Goal: Task Accomplishment & Management: Complete application form

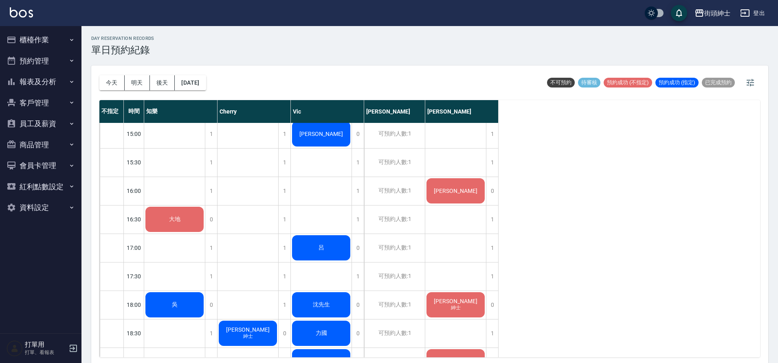
scroll to position [354, 0]
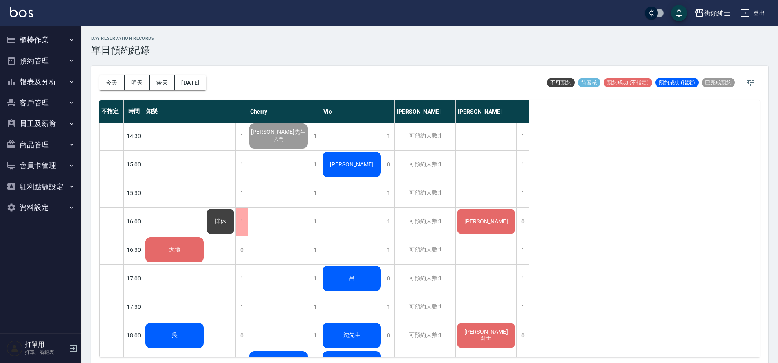
scroll to position [313, 0]
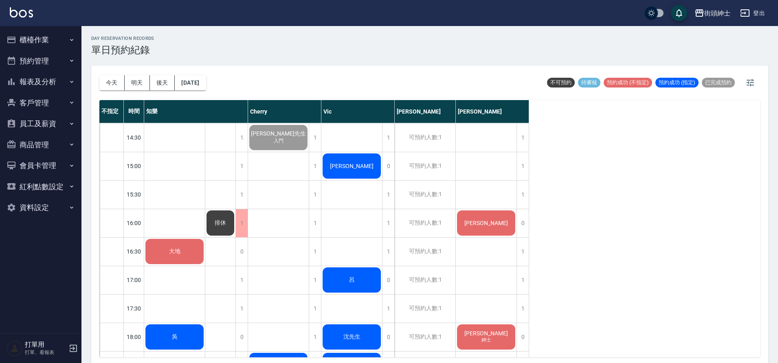
click at [58, 33] on button "櫃檯作業" at bounding box center [40, 39] width 75 height 21
click at [67, 43] on button "櫃檯作業" at bounding box center [40, 39] width 75 height 21
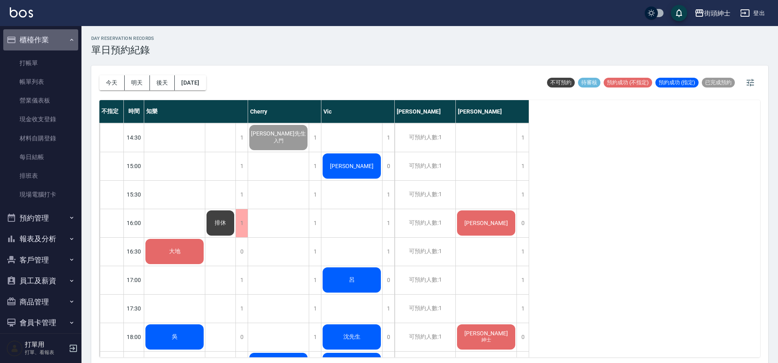
click at [61, 46] on button "櫃檯作業" at bounding box center [40, 39] width 75 height 21
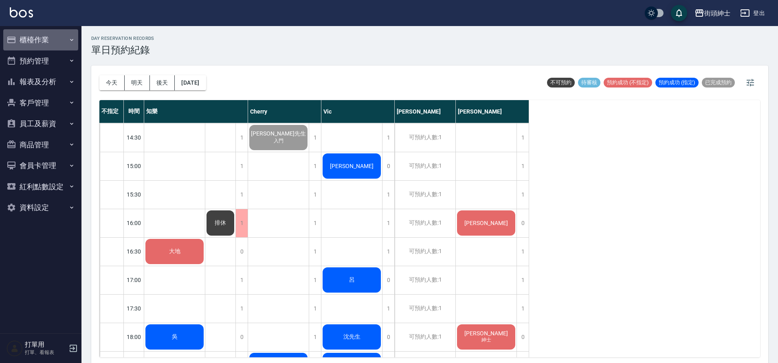
click at [62, 45] on button "櫃檯作業" at bounding box center [40, 39] width 75 height 21
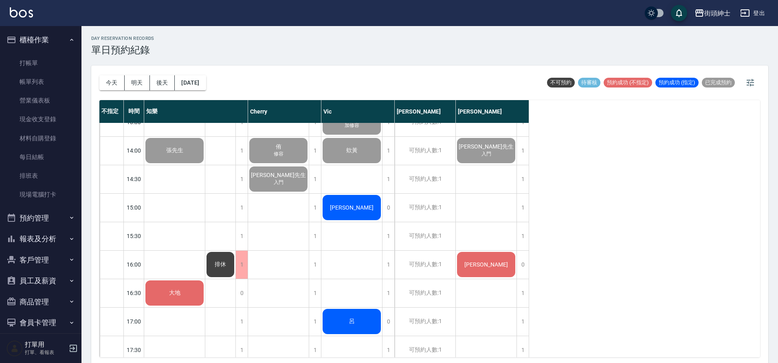
scroll to position [273, 0]
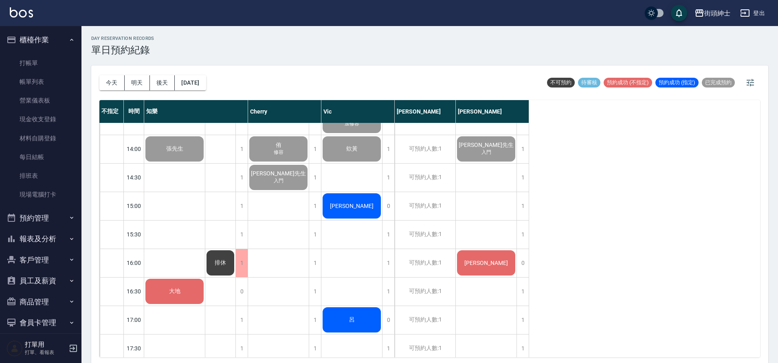
click at [182, 153] on span "大地" at bounding box center [175, 148] width 20 height 7
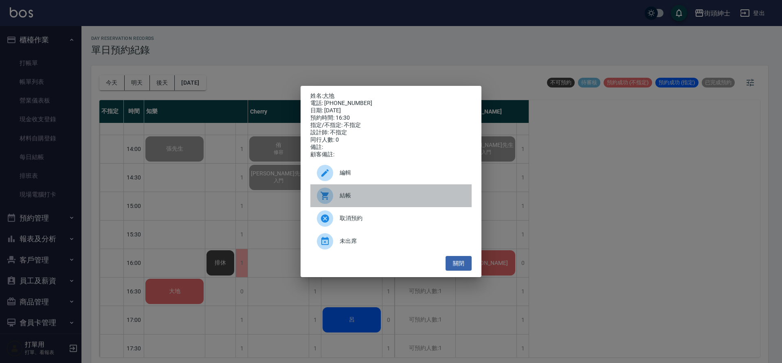
click at [357, 200] on span "結帳" at bounding box center [402, 195] width 125 height 9
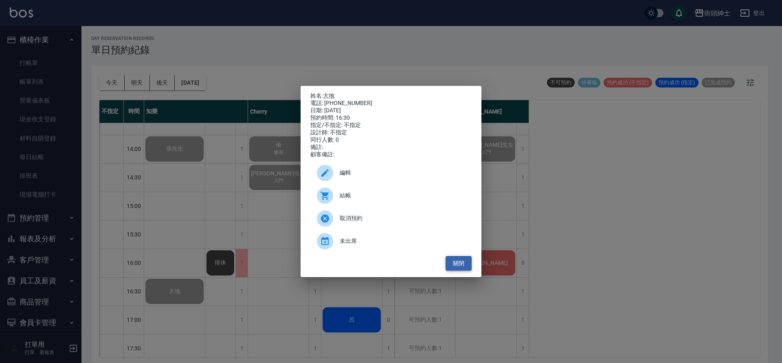
click at [459, 266] on button "關閉" at bounding box center [459, 263] width 26 height 15
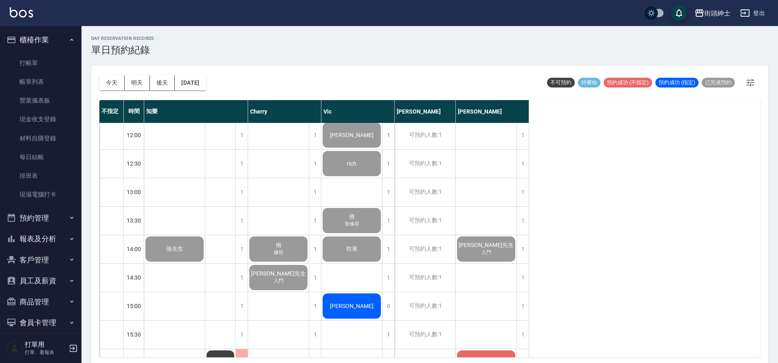
scroll to position [149, 0]
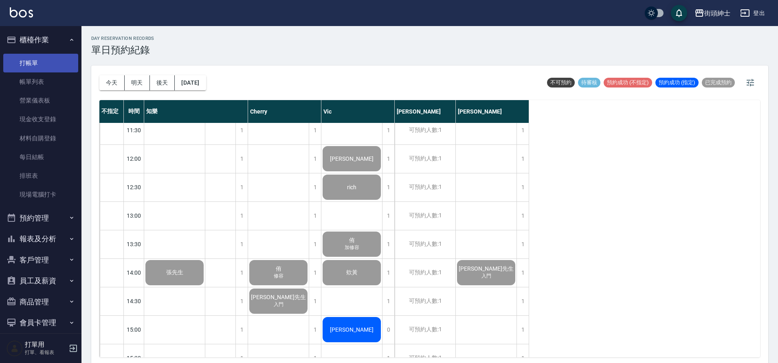
click at [22, 57] on link "打帳單" at bounding box center [40, 63] width 75 height 19
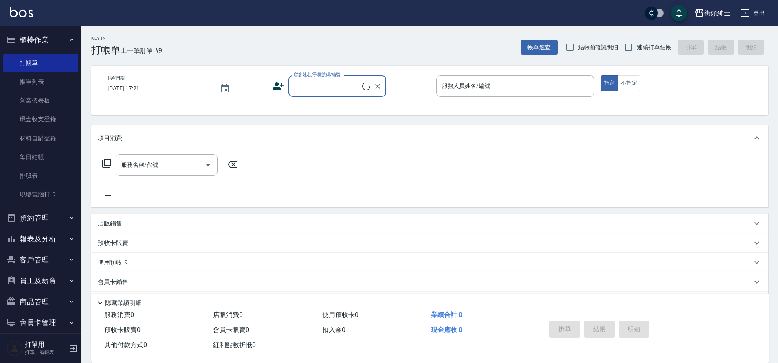
click at [321, 82] on input "顧客姓名/手機號碼/編號" at bounding box center [327, 86] width 70 height 14
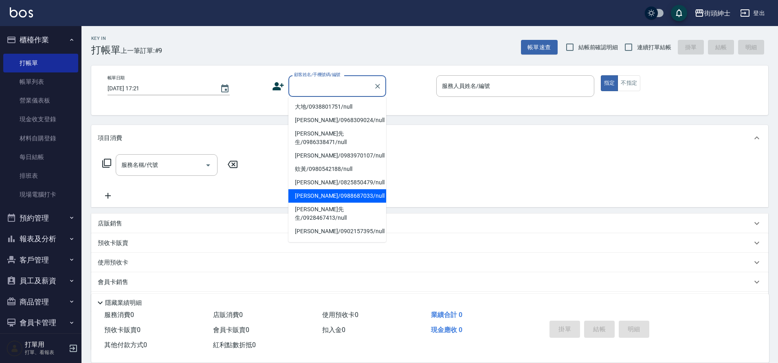
scroll to position [130, 0]
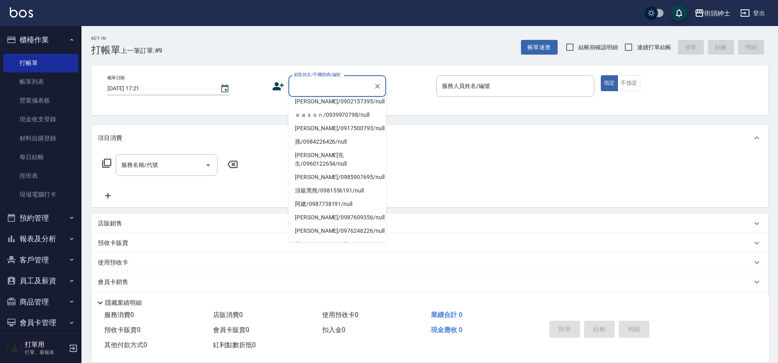
click at [335, 251] on li "過路/0912345678/null" at bounding box center [337, 257] width 98 height 13
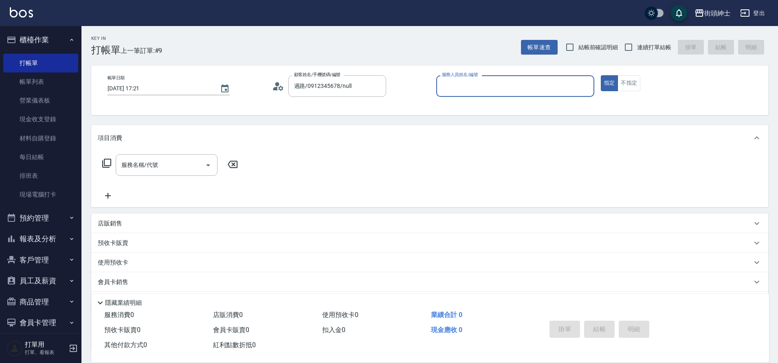
type input "過路/0912345678/null"
click at [462, 87] on input "服務人員姓名/編號" at bounding box center [515, 86] width 151 height 14
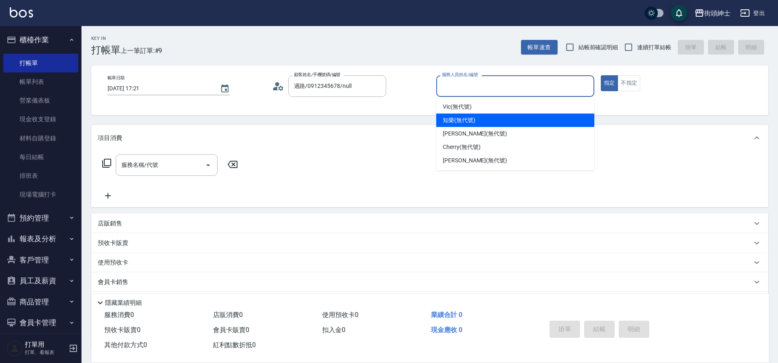
click at [460, 121] on span "知樂 (無代號)" at bounding box center [459, 120] width 33 height 9
type input "知樂(無代號)"
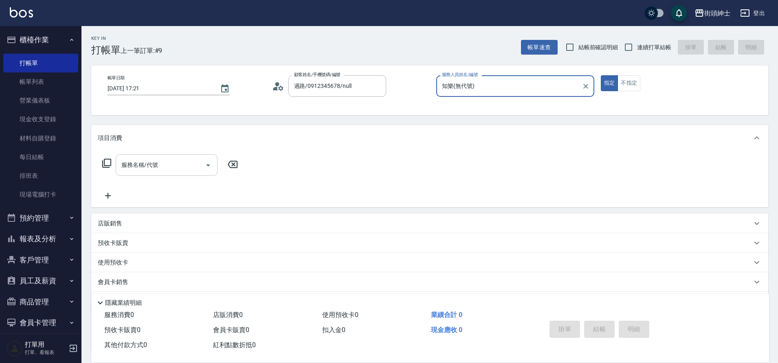
click at [207, 169] on icon "Open" at bounding box center [208, 165] width 10 height 10
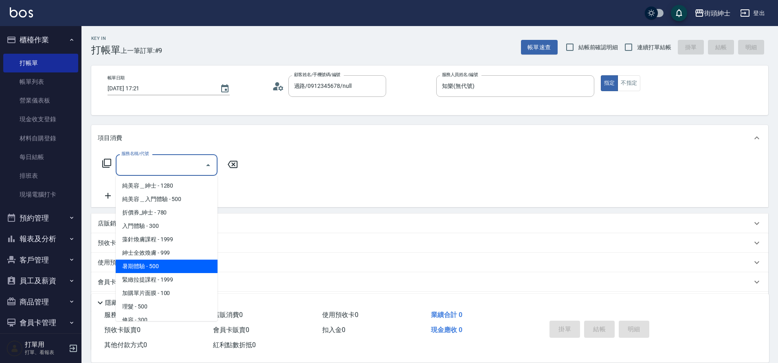
scroll to position [22, 0]
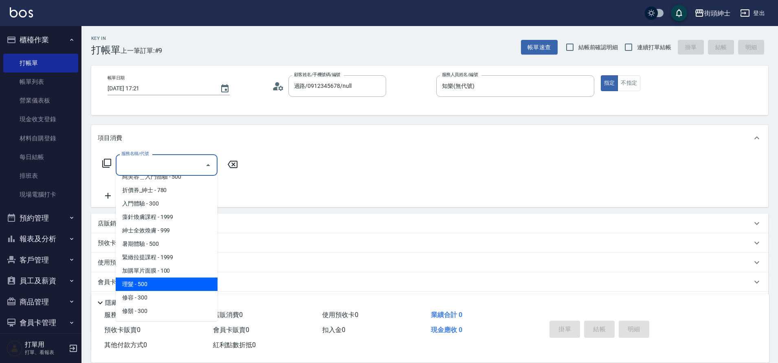
click at [149, 287] on span "理髮 - 500" at bounding box center [167, 284] width 102 height 13
type input "理髮(A02)"
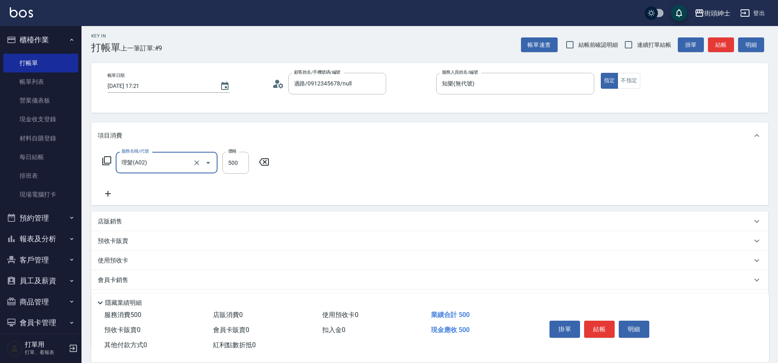
scroll to position [66, 0]
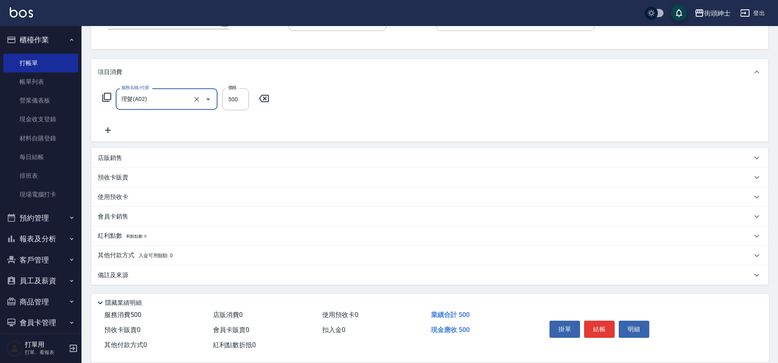
click at [604, 321] on button "結帳" at bounding box center [599, 329] width 31 height 17
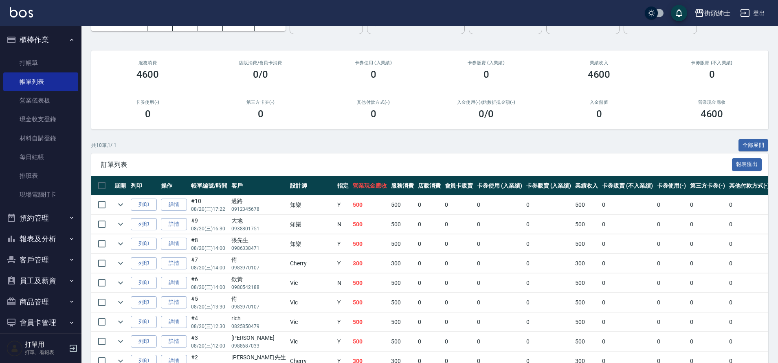
scroll to position [115, 0]
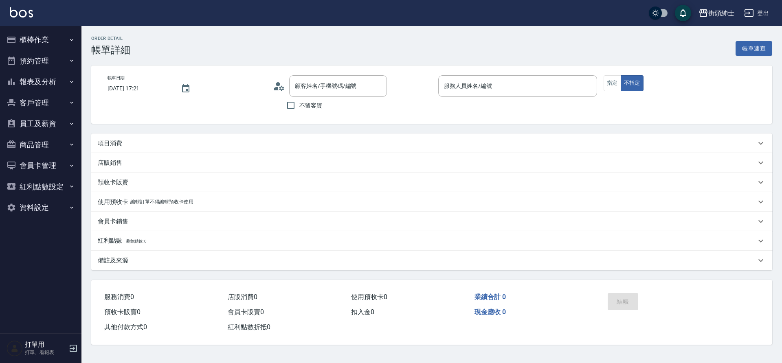
type input "2025/08/20 16:30"
type input "知樂(無代號)"
type input "大地/0938801751/null"
click at [215, 136] on div "項目消費" at bounding box center [431, 144] width 681 height 20
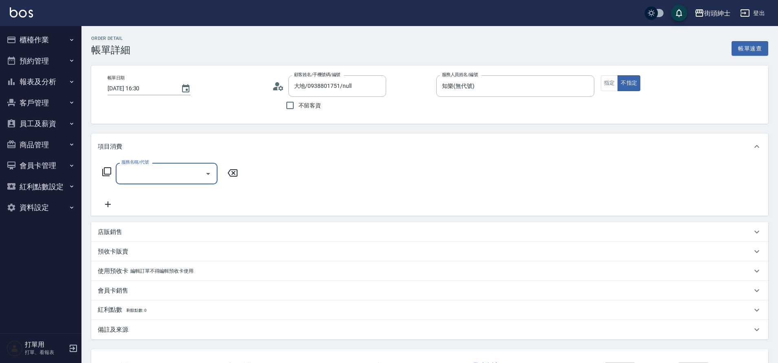
click at [158, 169] on input "服務名稱/代號" at bounding box center [160, 174] width 82 height 14
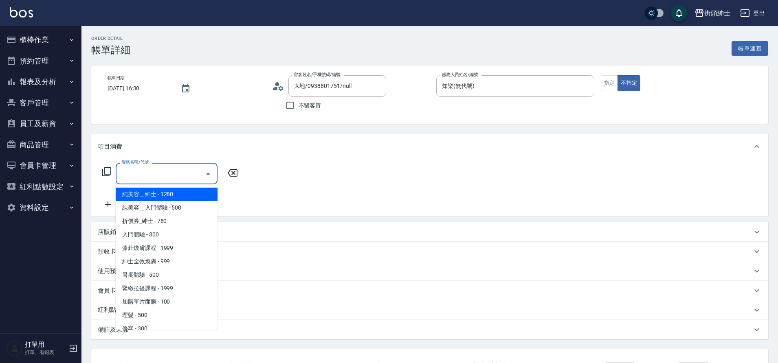
scroll to position [22, 0]
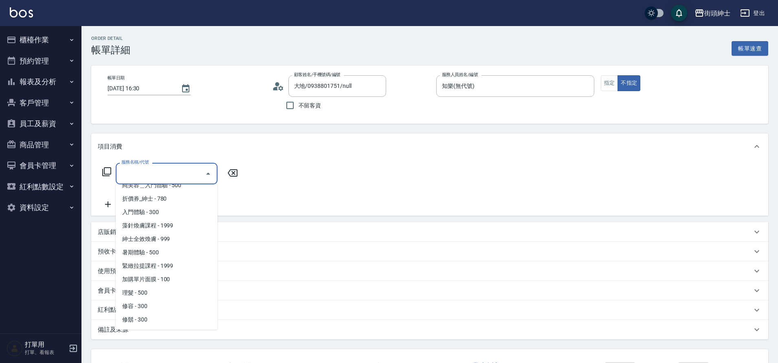
click at [157, 292] on span "理髮 - 500" at bounding box center [167, 292] width 102 height 13
type input "理髮(A02)"
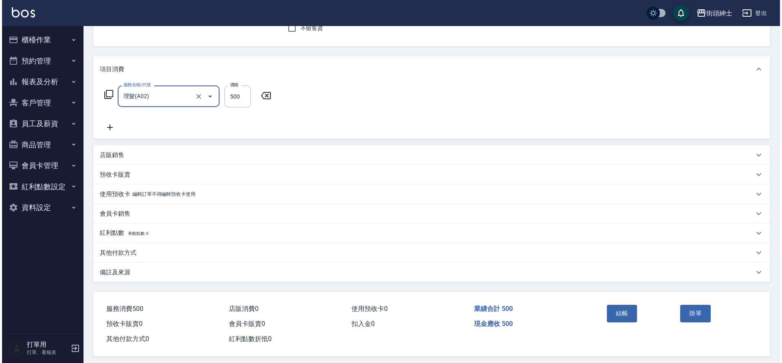
scroll to position [84, 0]
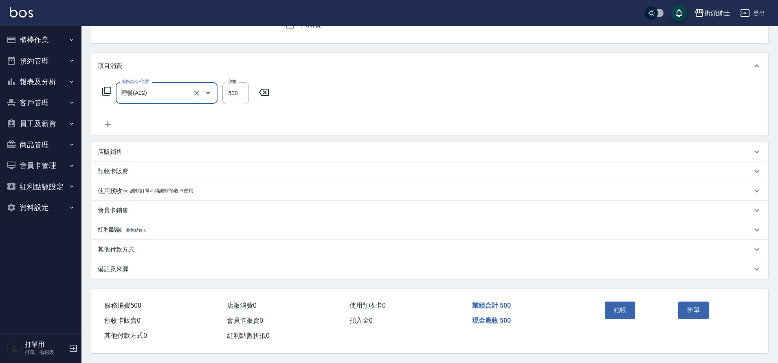
click at [620, 312] on button "結帳" at bounding box center [620, 310] width 31 height 17
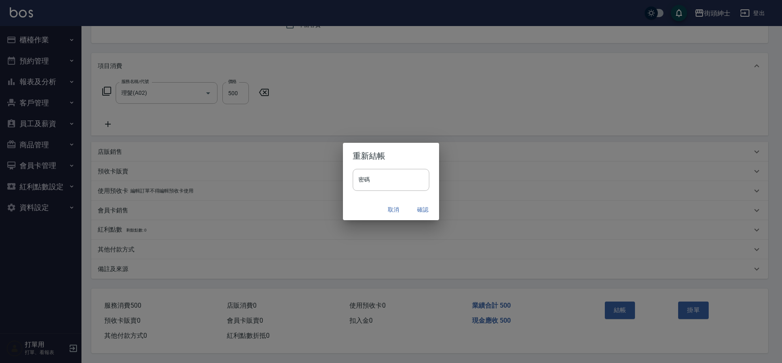
click at [424, 210] on button "確認" at bounding box center [423, 209] width 26 height 15
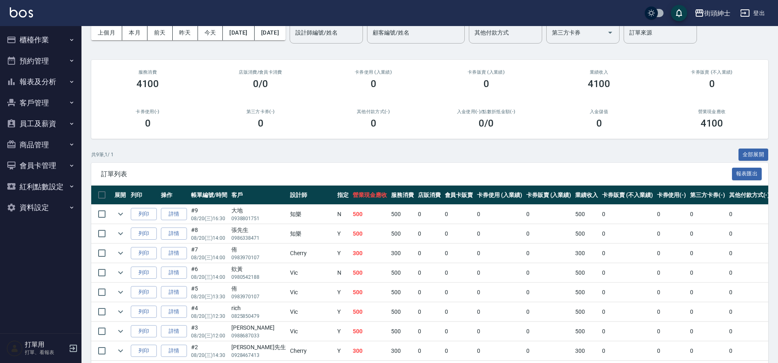
scroll to position [5, 0]
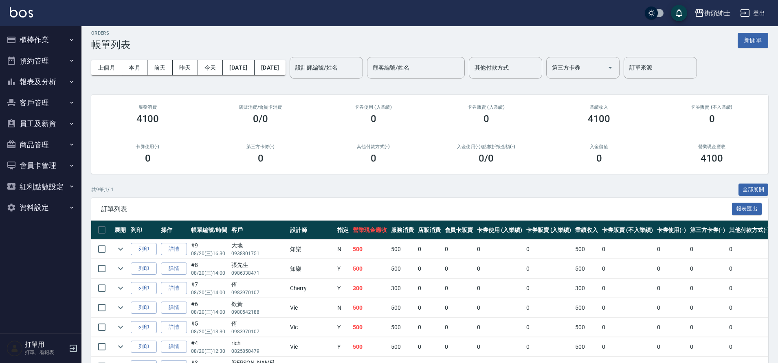
click at [54, 39] on button "櫃檯作業" at bounding box center [40, 39] width 75 height 21
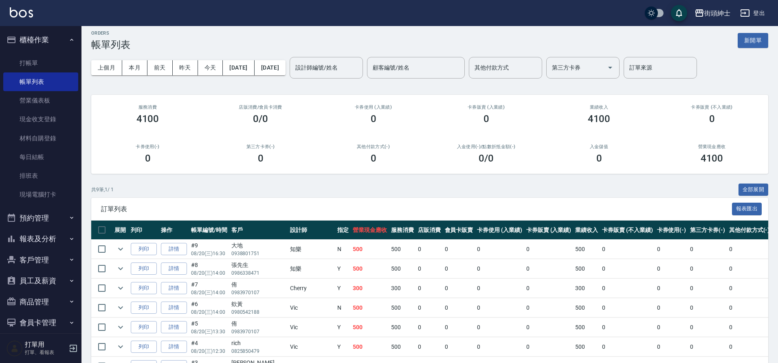
click at [55, 39] on button "櫃檯作業" at bounding box center [40, 39] width 75 height 21
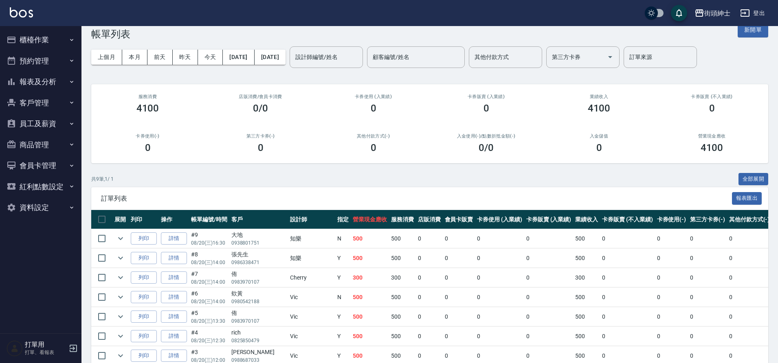
scroll to position [96, 0]
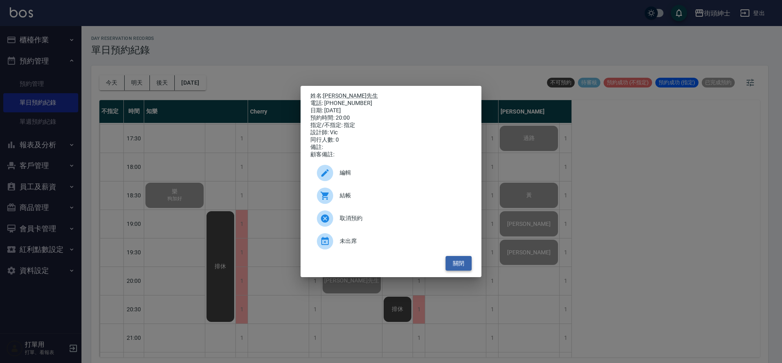
click at [462, 268] on button "關閉" at bounding box center [459, 263] width 26 height 15
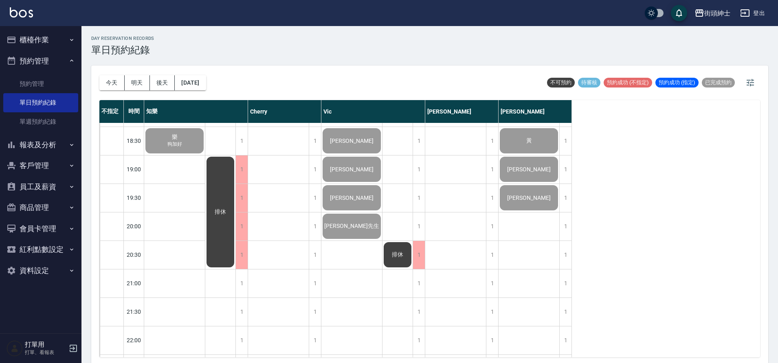
scroll to position [599, 0]
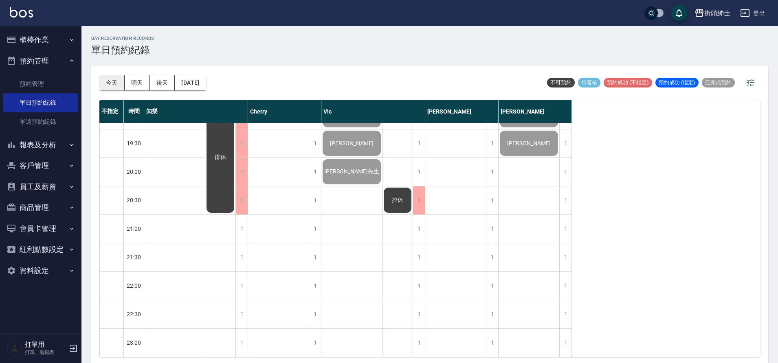
click at [120, 83] on button "今天" at bounding box center [111, 82] width 25 height 15
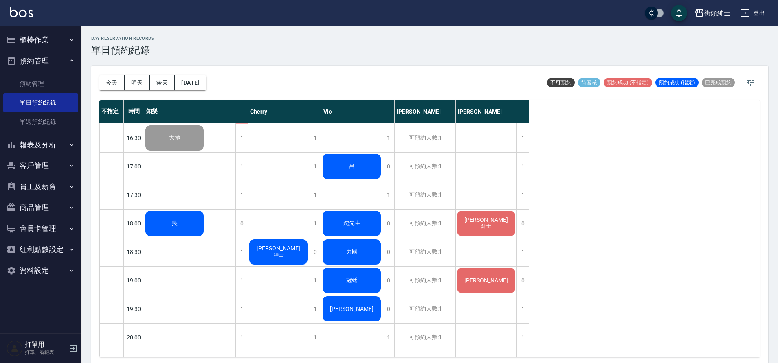
scroll to position [420, 0]
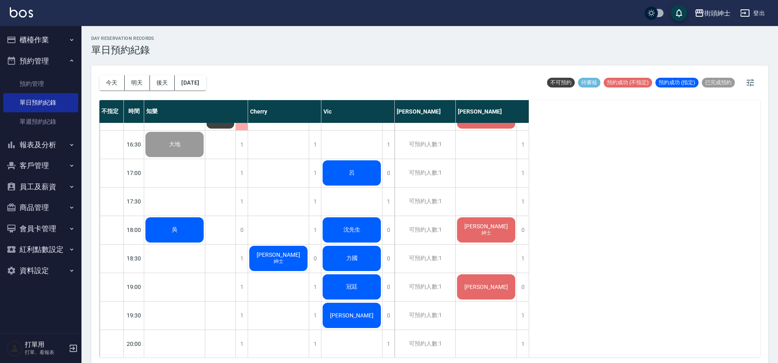
click at [191, 16] on div "吳" at bounding box center [174, 2] width 61 height 28
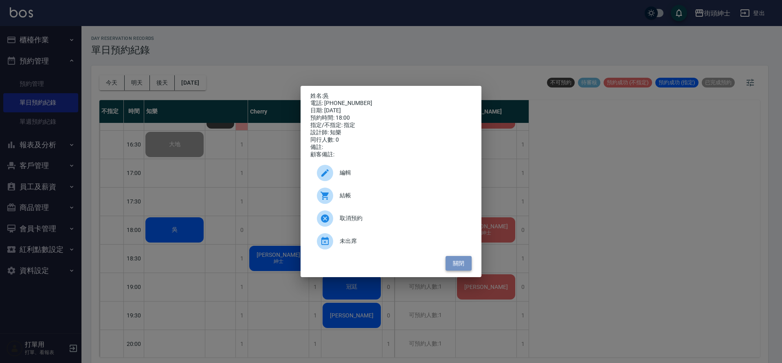
click at [459, 271] on button "關閉" at bounding box center [459, 263] width 26 height 15
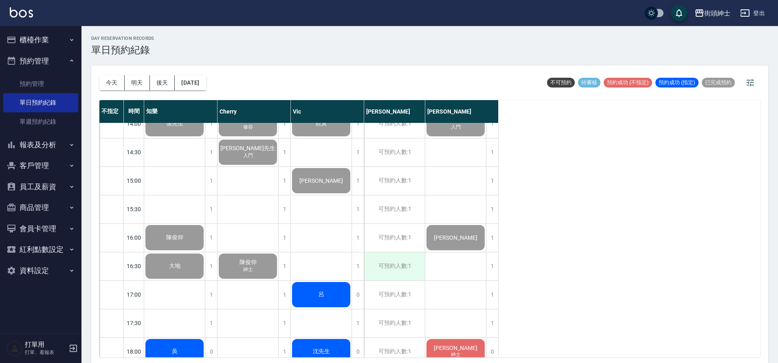
scroll to position [307, 0]
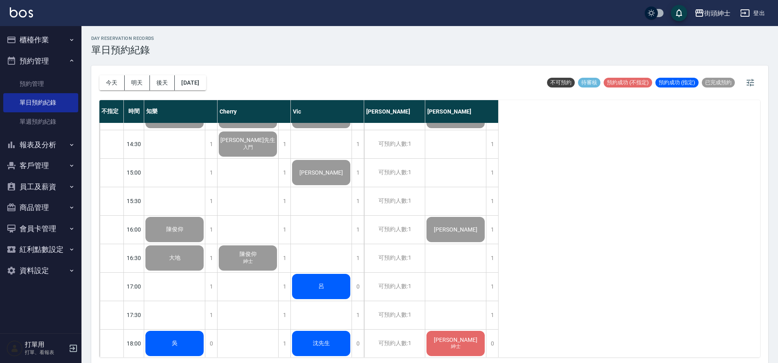
click at [205, 130] on div "李" at bounding box center [174, 116] width 61 height 28
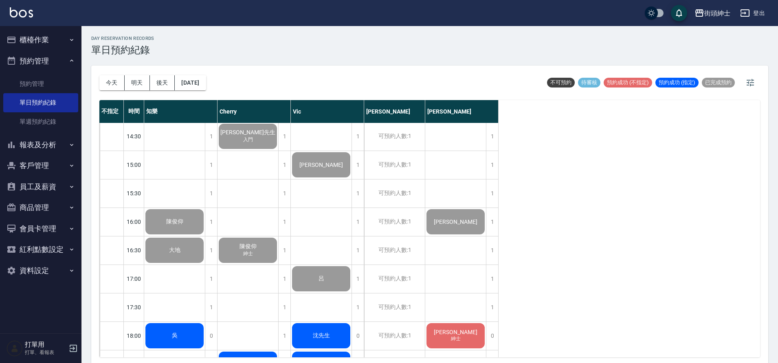
scroll to position [315, 0]
click at [205, 121] on div "李" at bounding box center [174, 108] width 61 height 28
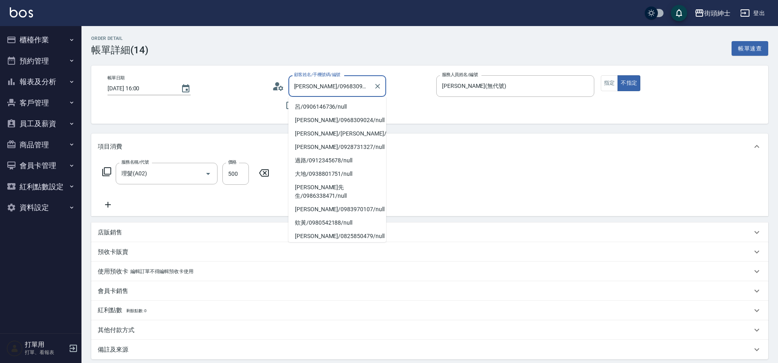
drag, startPoint x: 0, startPoint y: 0, endPoint x: 346, endPoint y: 86, distance: 356.7
click at [346, 86] on input "[PERSON_NAME]/0968309024/null" at bounding box center [331, 86] width 78 height 14
drag, startPoint x: 346, startPoint y: 86, endPoint x: 325, endPoint y: 87, distance: 21.2
click at [325, 87] on input "[PERSON_NAME]/0968309024/null" at bounding box center [331, 86] width 78 height 14
drag, startPoint x: 325, startPoint y: 87, endPoint x: 333, endPoint y: 89, distance: 8.0
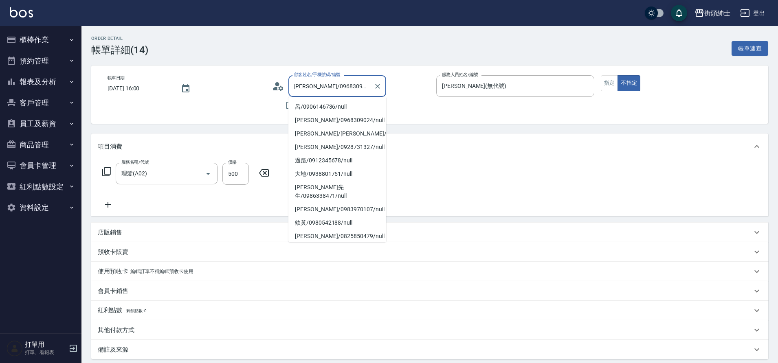
click at [336, 88] on input "[PERSON_NAME]/0968309024/null" at bounding box center [331, 86] width 78 height 14
click at [336, 88] on input "李/0968309024/null" at bounding box center [331, 86] width 78 height 14
drag, startPoint x: 333, startPoint y: 89, endPoint x: 328, endPoint y: 90, distance: 5.0
click at [331, 90] on input "李/0968309024/null" at bounding box center [331, 86] width 78 height 14
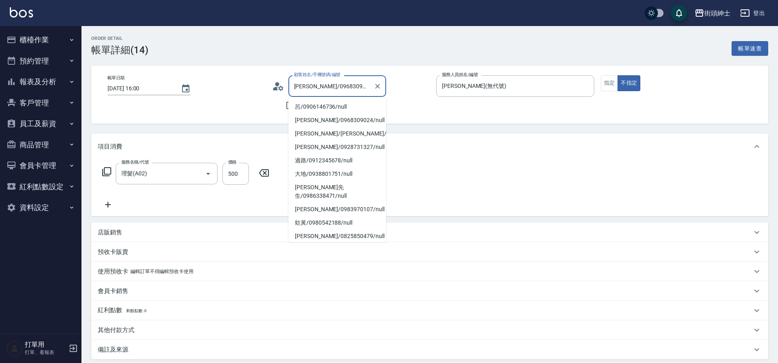
click at [329, 90] on input "李/0968309024/null" at bounding box center [331, 86] width 78 height 14
click at [328, 90] on input "李/0968309024/null" at bounding box center [331, 86] width 78 height 14
drag, startPoint x: 328, startPoint y: 90, endPoint x: 332, endPoint y: 88, distance: 4.4
click at [332, 88] on input "李/0968309024/null" at bounding box center [331, 86] width 78 height 14
drag, startPoint x: 332, startPoint y: 88, endPoint x: 301, endPoint y: 88, distance: 30.5
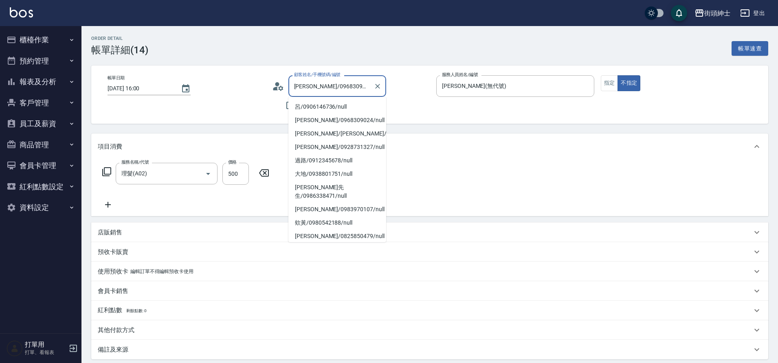
click at [301, 88] on input "李/0968309024/null" at bounding box center [331, 86] width 78 height 14
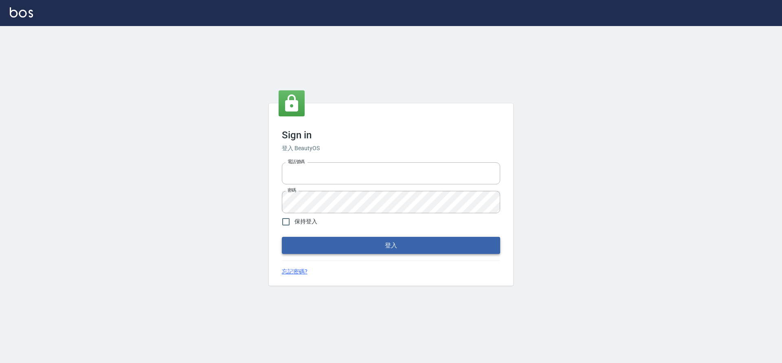
type input "0976742122"
click at [365, 242] on button "登入" at bounding box center [391, 245] width 218 height 17
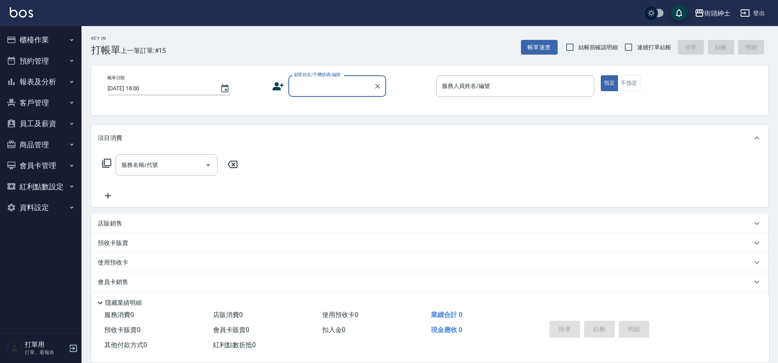
click at [37, 60] on button "預約管理" at bounding box center [40, 61] width 75 height 21
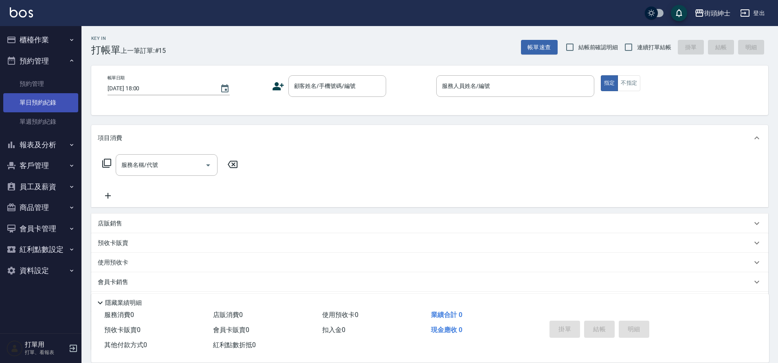
click at [54, 107] on link "單日預約紀錄" at bounding box center [40, 102] width 75 height 19
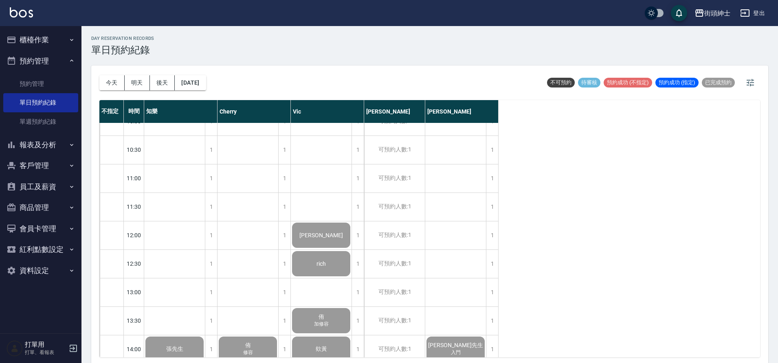
scroll to position [371, 0]
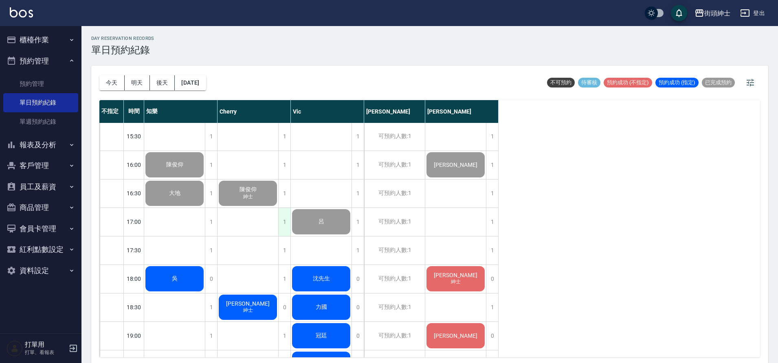
click at [282, 215] on div "1" at bounding box center [284, 222] width 12 height 28
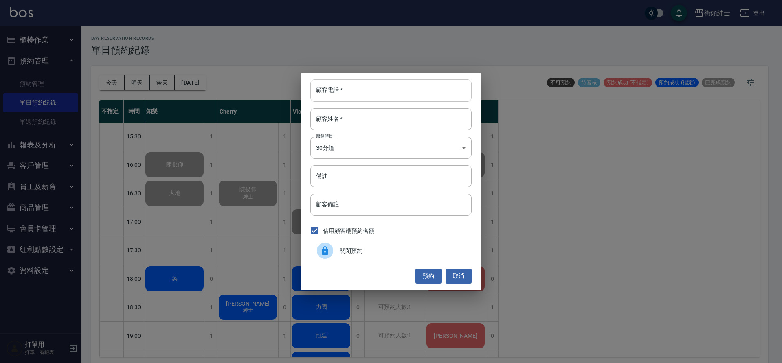
click at [345, 97] on input "顧客電話   *" at bounding box center [390, 90] width 161 height 22
paste input "0968309024"
type input "0968309024"
click at [352, 121] on input "顧客姓名   *" at bounding box center [390, 119] width 161 height 22
type input "０"
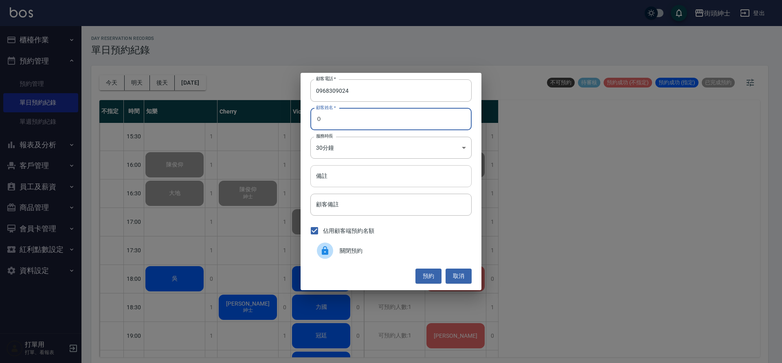
click at [358, 173] on input "備註" at bounding box center [390, 176] width 161 height 22
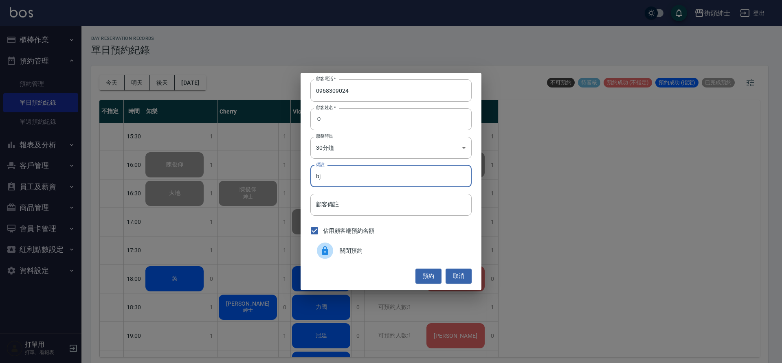
type input "b"
type input "入門"
click at [433, 275] on button "預約" at bounding box center [428, 276] width 26 height 15
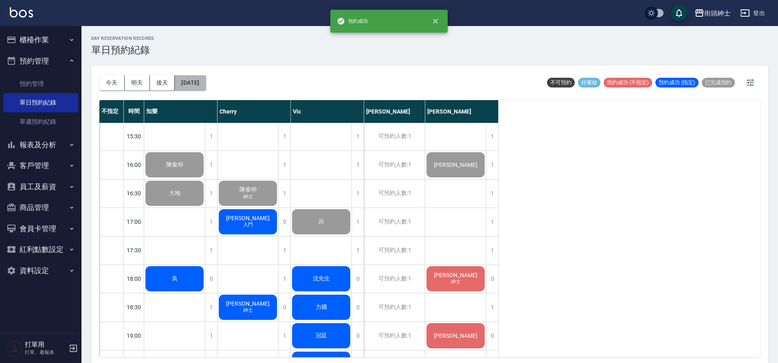
click at [190, 86] on button "[DATE]" at bounding box center [190, 82] width 31 height 15
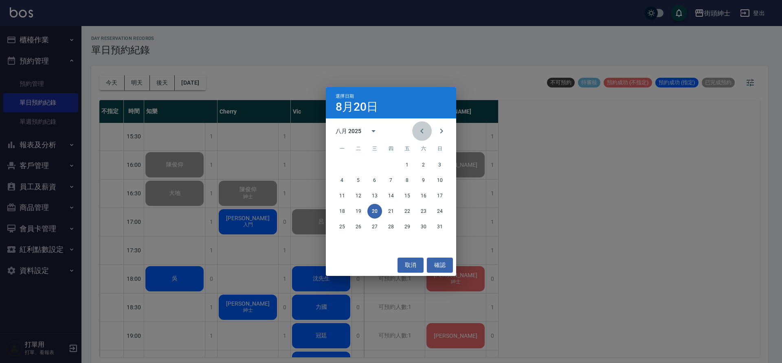
click at [421, 135] on icon "Previous month" at bounding box center [422, 131] width 10 height 10
click at [394, 159] on button "1" at bounding box center [391, 165] width 15 height 15
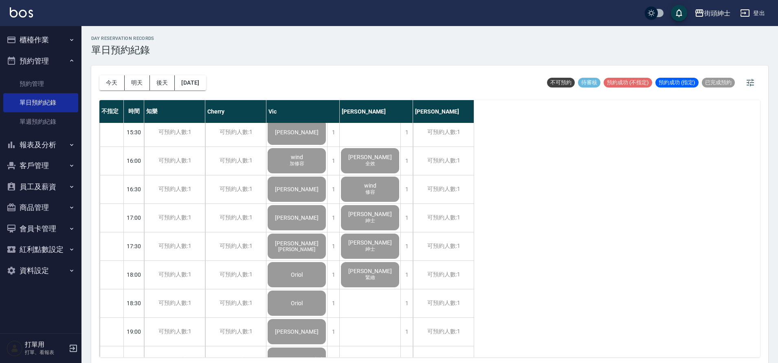
scroll to position [381, 0]
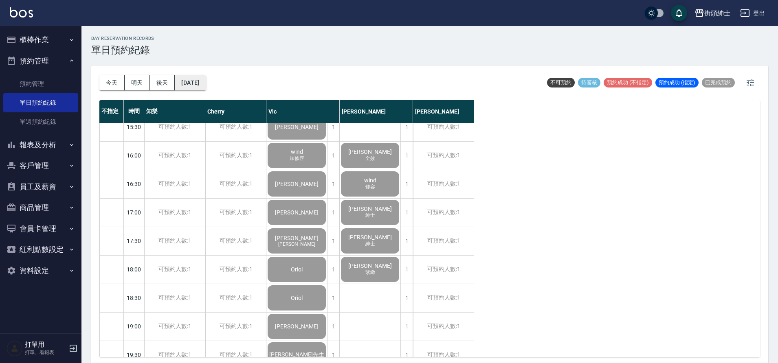
click at [206, 87] on button "2025/05/01" at bounding box center [190, 82] width 31 height 15
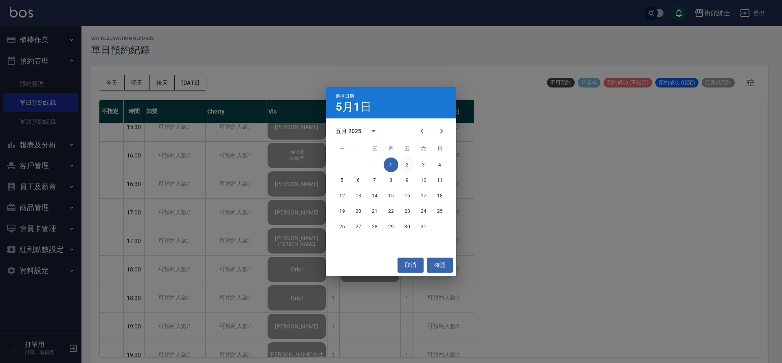
click at [405, 164] on button "2" at bounding box center [407, 165] width 15 height 15
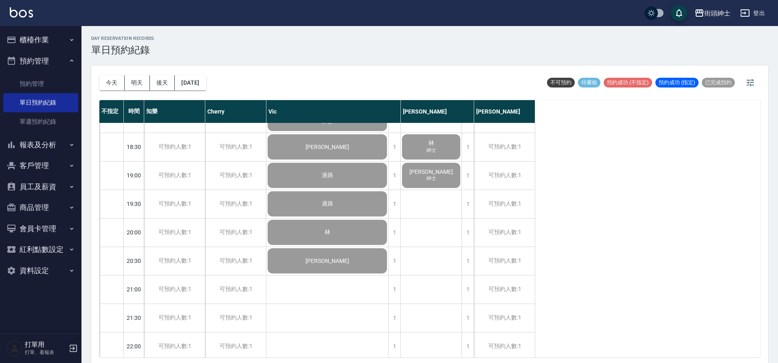
scroll to position [576, 0]
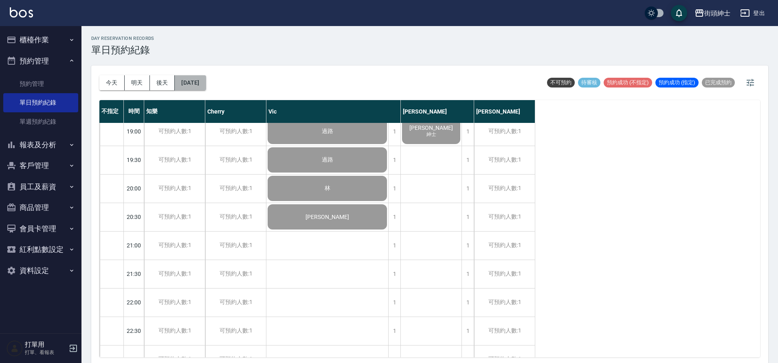
click at [192, 86] on button "2025/05/02" at bounding box center [190, 82] width 31 height 15
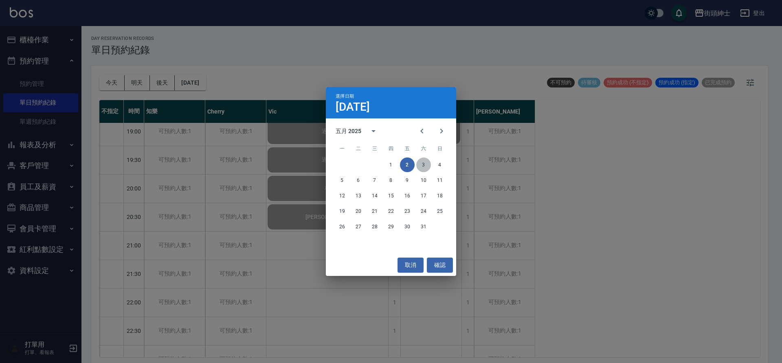
click at [428, 165] on button "3" at bounding box center [423, 165] width 15 height 15
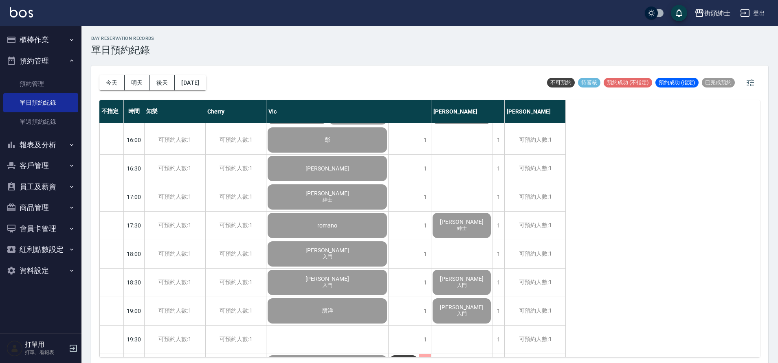
scroll to position [232, 0]
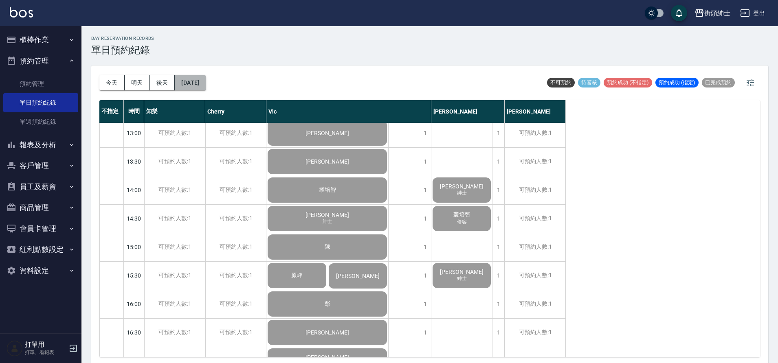
click at [206, 89] on button "2025/05/03" at bounding box center [190, 82] width 31 height 15
click at [199, 83] on button "2025/05/03" at bounding box center [190, 82] width 31 height 15
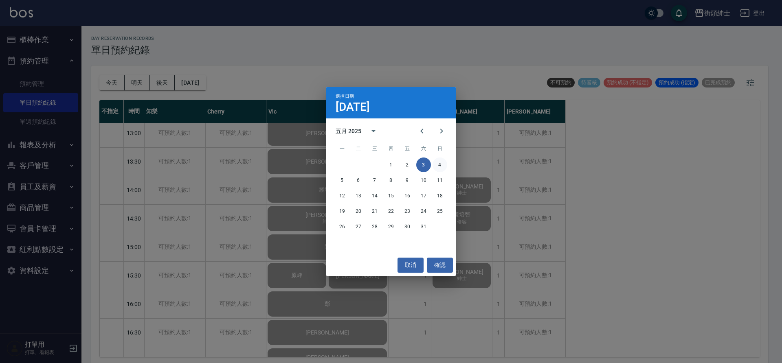
click at [437, 166] on button "4" at bounding box center [440, 165] width 15 height 15
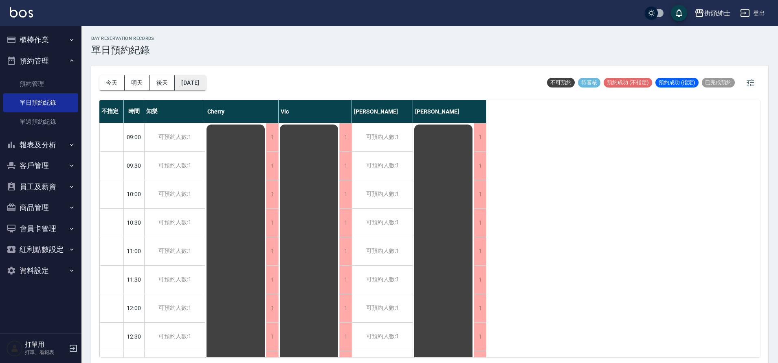
click at [197, 88] on button "2025/05/04" at bounding box center [190, 82] width 31 height 15
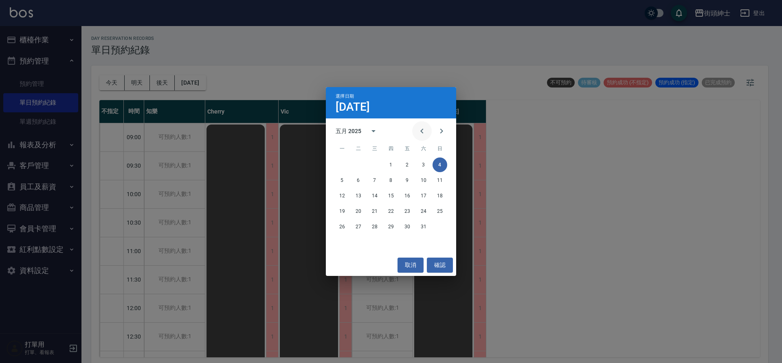
click at [421, 134] on icon "Previous month" at bounding box center [422, 131] width 10 height 10
click at [397, 167] on button "3" at bounding box center [391, 165] width 15 height 15
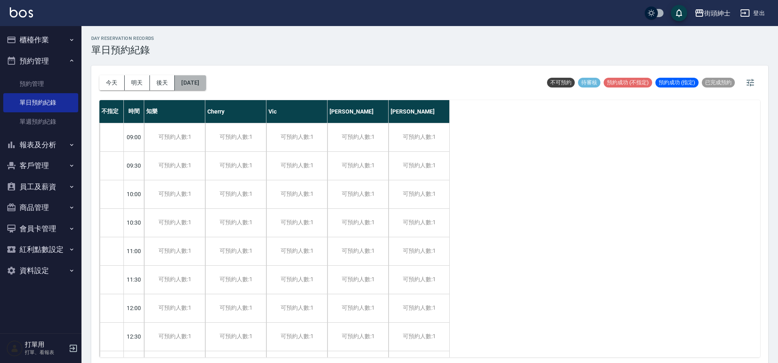
click at [192, 83] on button "2025/04/03" at bounding box center [190, 82] width 31 height 15
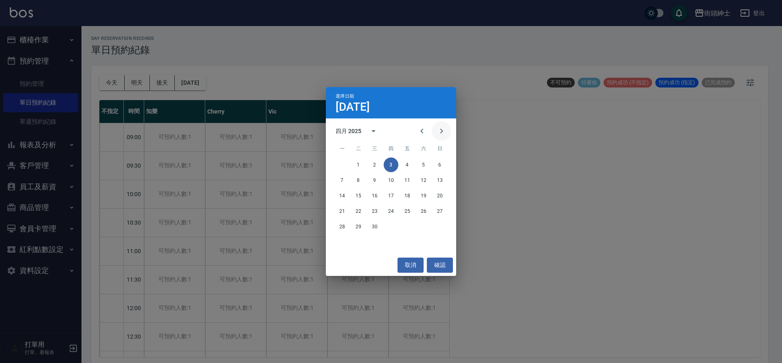
click at [446, 127] on icon "Next month" at bounding box center [442, 131] width 10 height 10
click at [345, 181] on button "5" at bounding box center [342, 180] width 15 height 15
click at [345, 181] on div at bounding box center [391, 181] width 782 height 363
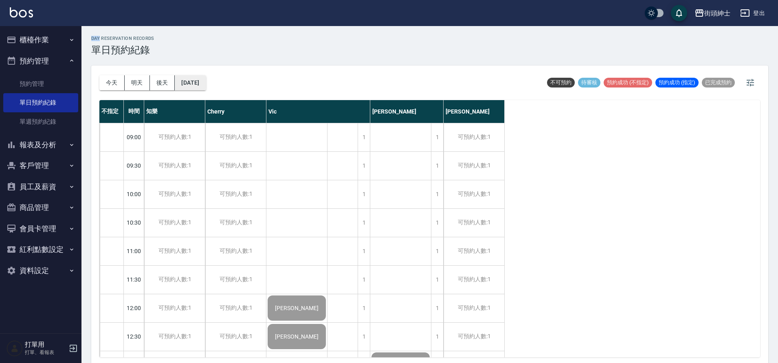
click at [199, 85] on button "2025/05/05" at bounding box center [190, 82] width 31 height 15
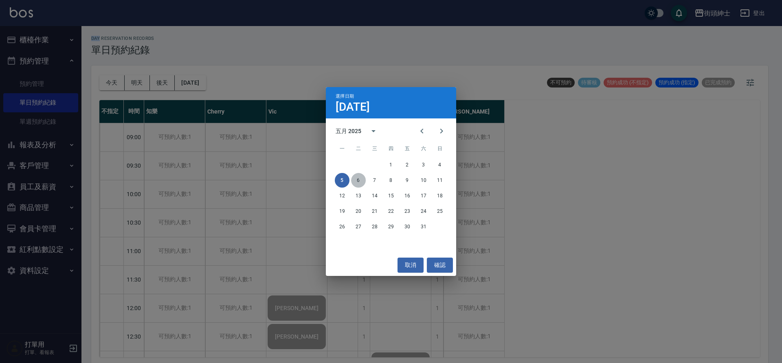
click at [362, 185] on button "6" at bounding box center [358, 180] width 15 height 15
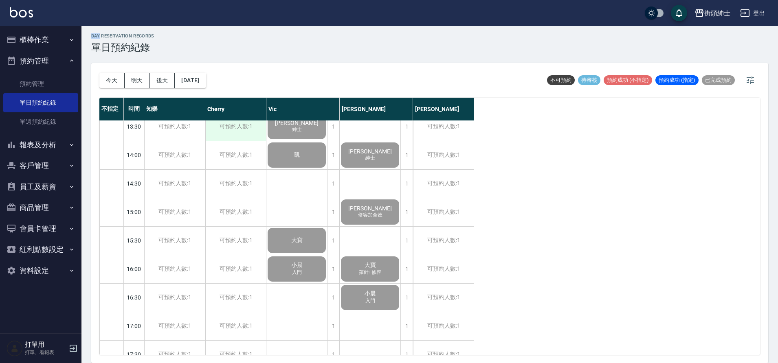
scroll to position [272, 0]
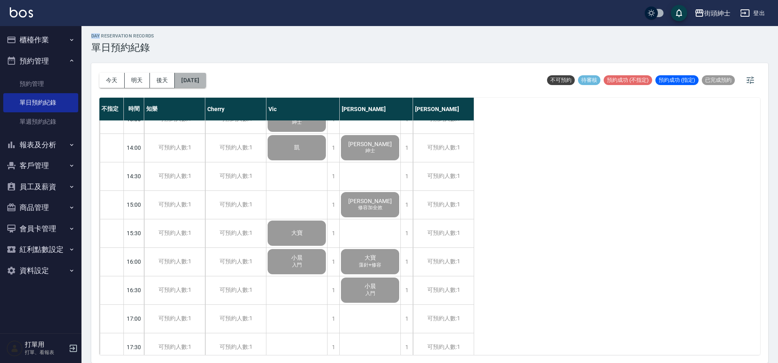
click at [182, 85] on button "2025/05/06" at bounding box center [190, 80] width 31 height 15
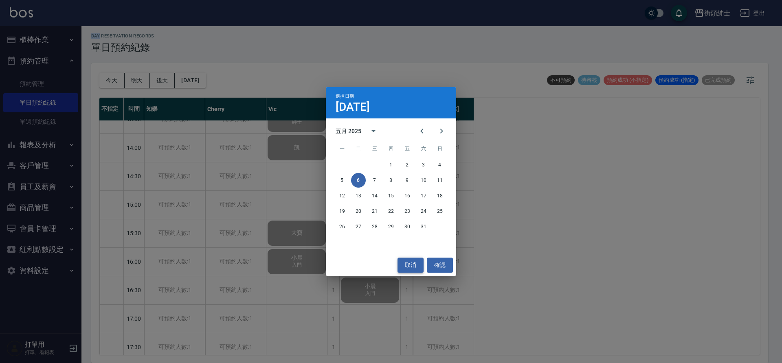
click at [414, 261] on button "取消" at bounding box center [411, 265] width 26 height 15
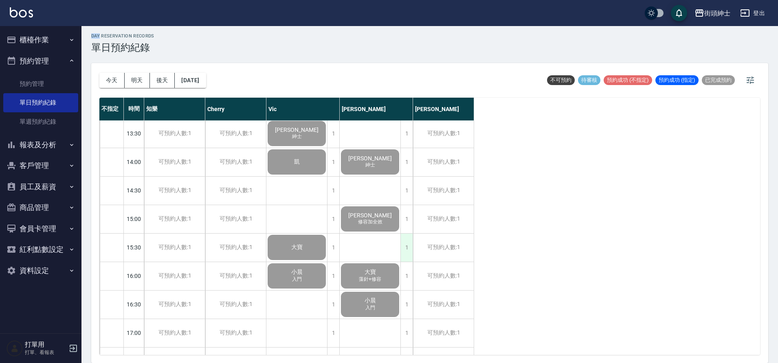
scroll to position [252, 0]
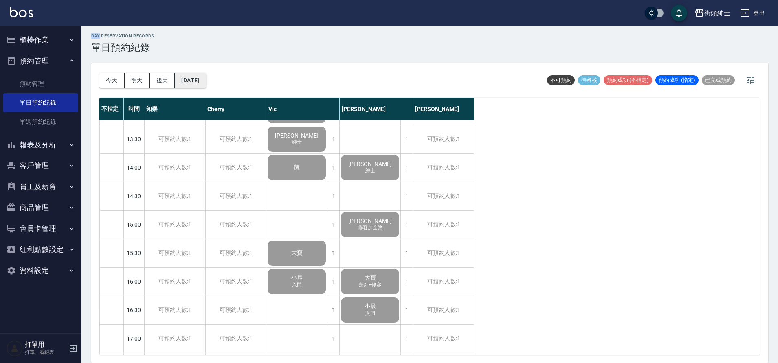
click at [206, 86] on button "2025/05/06" at bounding box center [190, 80] width 31 height 15
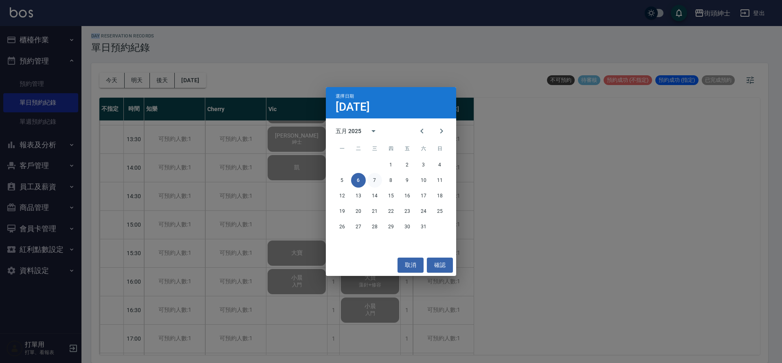
click at [368, 182] on button "7" at bounding box center [374, 180] width 15 height 15
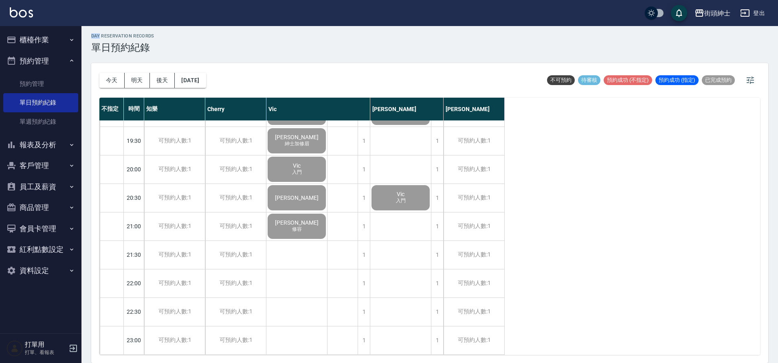
scroll to position [597, 0]
click at [190, 77] on button "2025/05/07" at bounding box center [190, 80] width 31 height 15
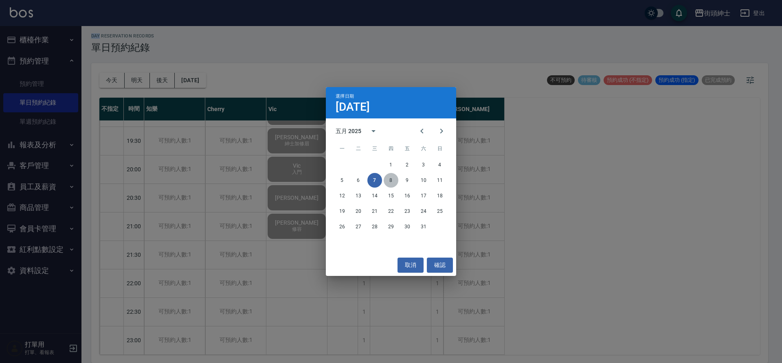
click at [389, 184] on button "8" at bounding box center [391, 180] width 15 height 15
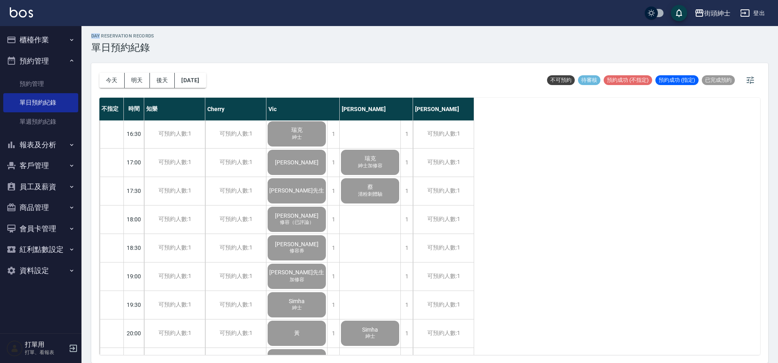
scroll to position [421, 0]
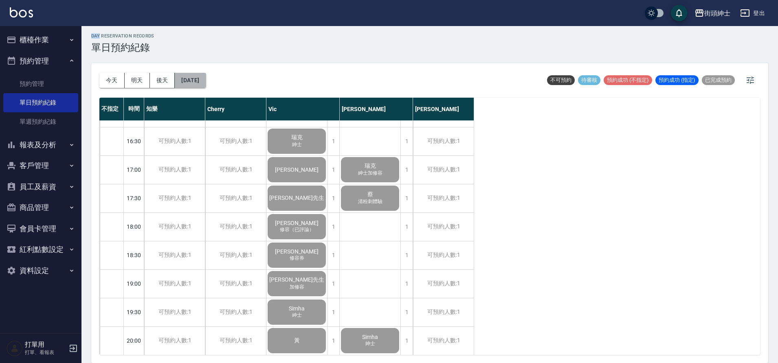
click at [194, 78] on button "2025/05/08" at bounding box center [190, 80] width 31 height 15
click at [182, 78] on button "2025/05/08" at bounding box center [190, 80] width 31 height 15
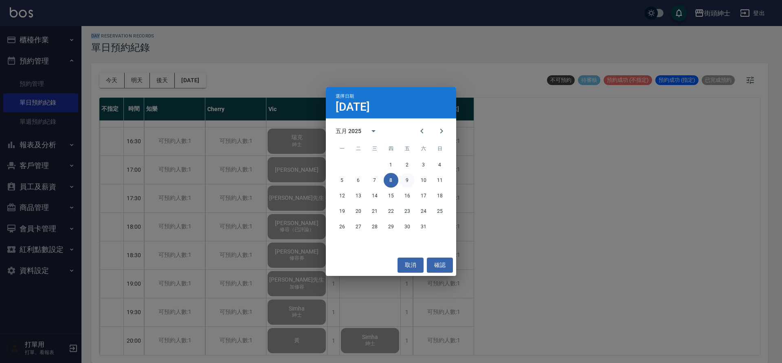
click at [412, 182] on button "9" at bounding box center [407, 180] width 15 height 15
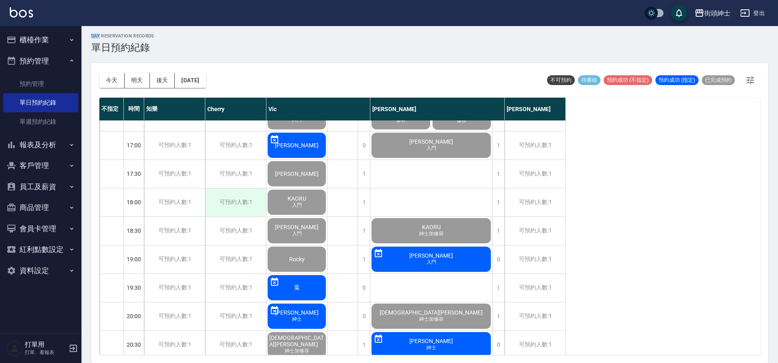
scroll to position [452, 0]
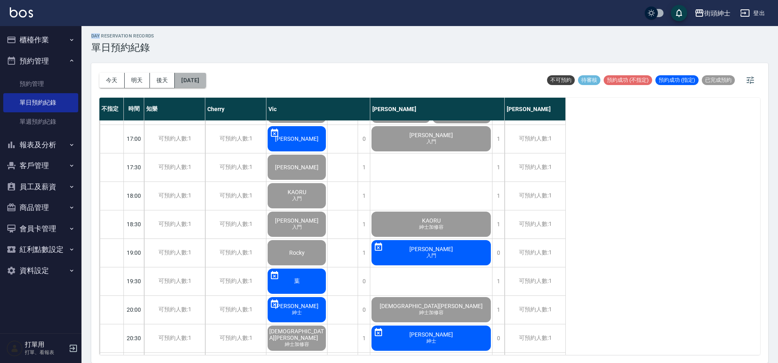
click at [205, 74] on button "2025/05/09" at bounding box center [190, 80] width 31 height 15
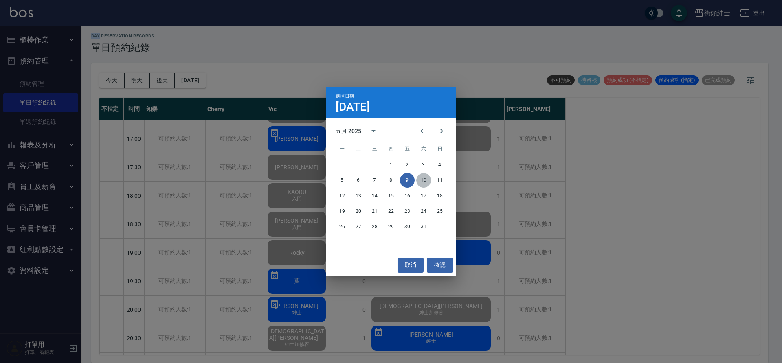
click at [417, 184] on button "10" at bounding box center [423, 180] width 15 height 15
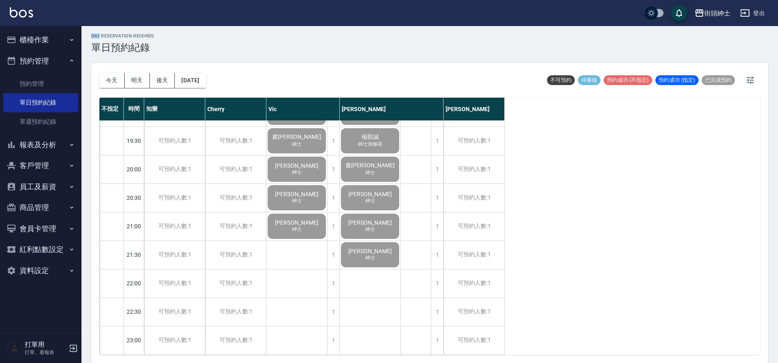
scroll to position [1, 0]
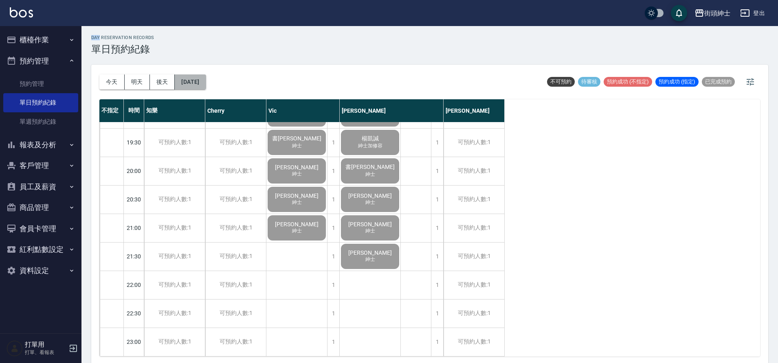
click at [194, 80] on button "2025/05/10" at bounding box center [190, 82] width 31 height 15
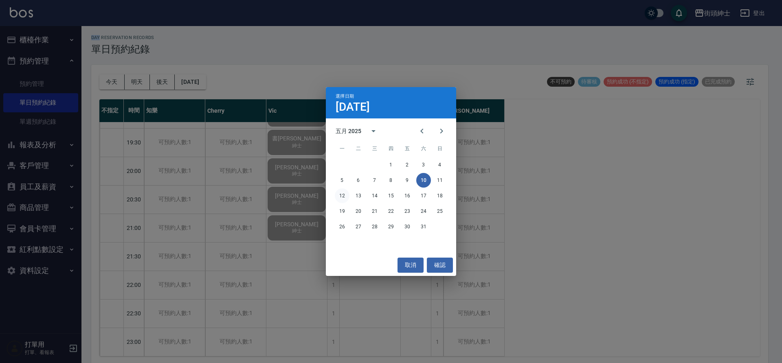
click at [344, 194] on button "12" at bounding box center [342, 196] width 15 height 15
click at [344, 194] on div at bounding box center [391, 181] width 782 height 363
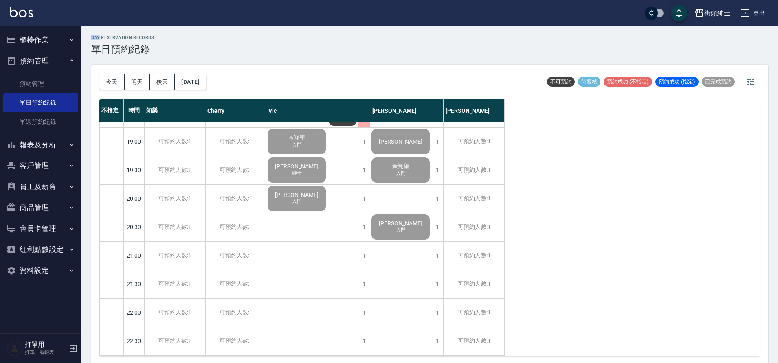
scroll to position [573, 0]
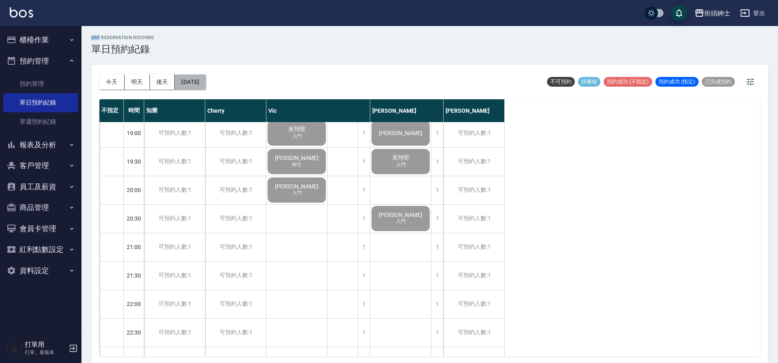
click at [206, 85] on button "2025/05/12" at bounding box center [190, 82] width 31 height 15
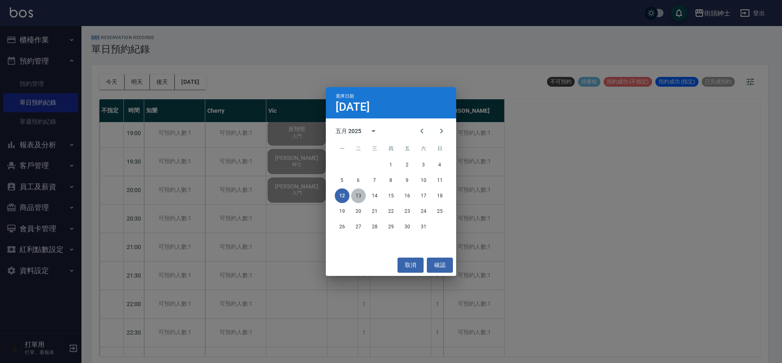
click at [358, 202] on button "13" at bounding box center [358, 196] width 15 height 15
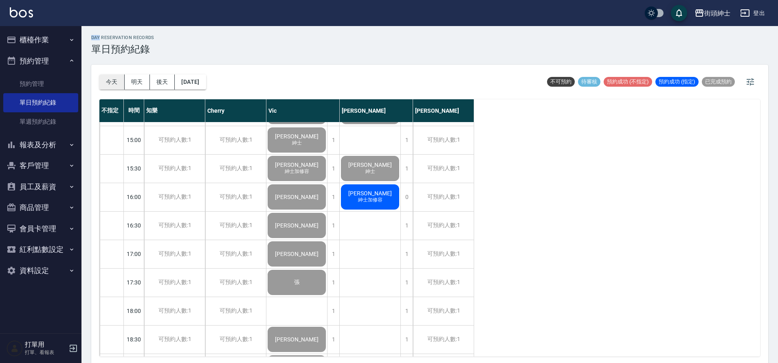
scroll to position [373, 0]
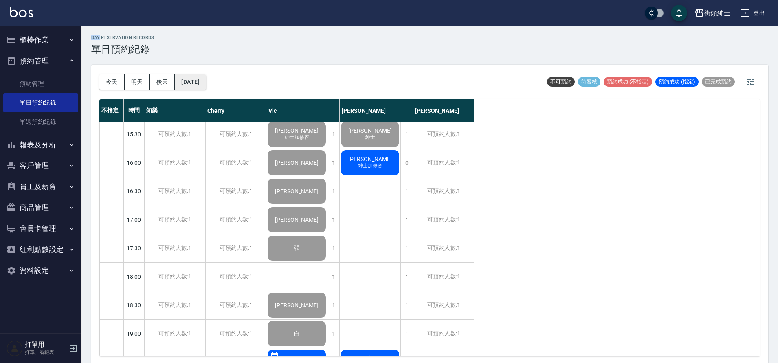
click at [185, 86] on button "2025/05/13" at bounding box center [190, 82] width 31 height 15
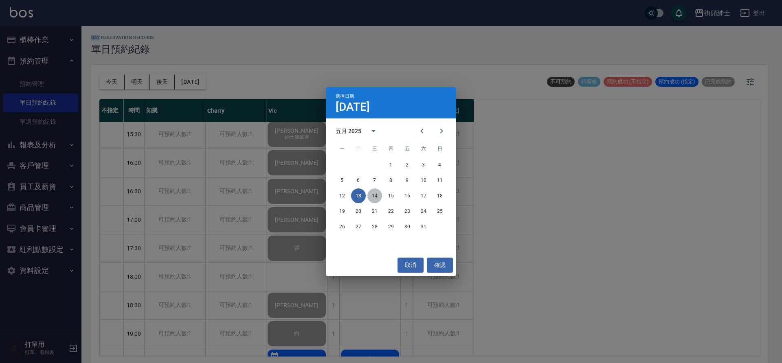
click at [376, 198] on button "14" at bounding box center [374, 196] width 15 height 15
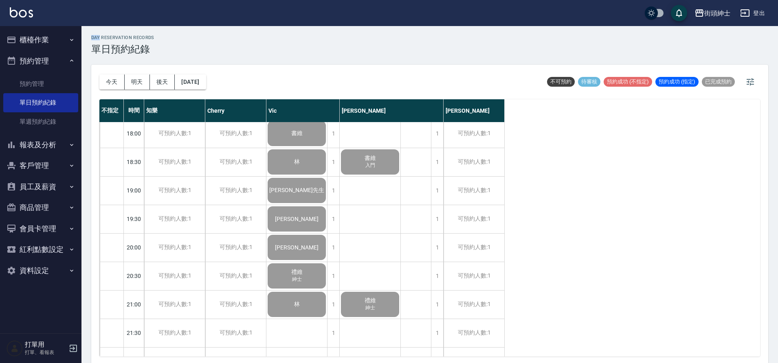
scroll to position [599, 0]
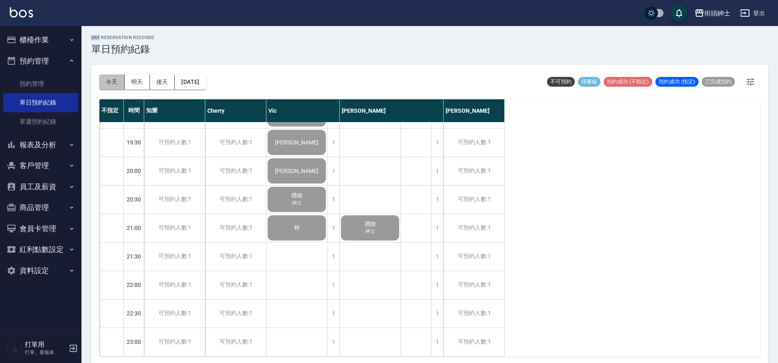
click at [106, 81] on button "今天" at bounding box center [111, 82] width 25 height 15
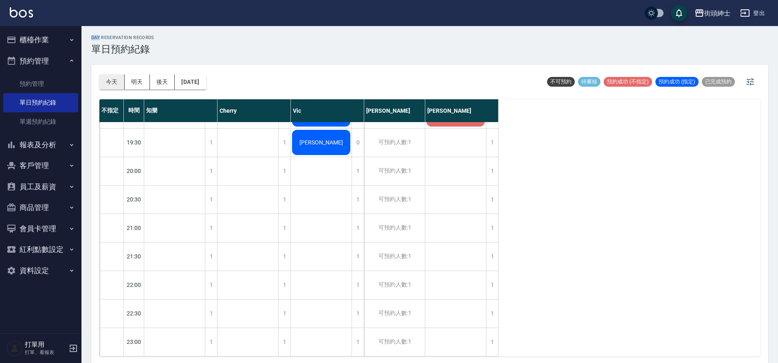
click at [113, 82] on button "今天" at bounding box center [111, 82] width 25 height 15
click at [112, 83] on button "今天" at bounding box center [111, 82] width 25 height 15
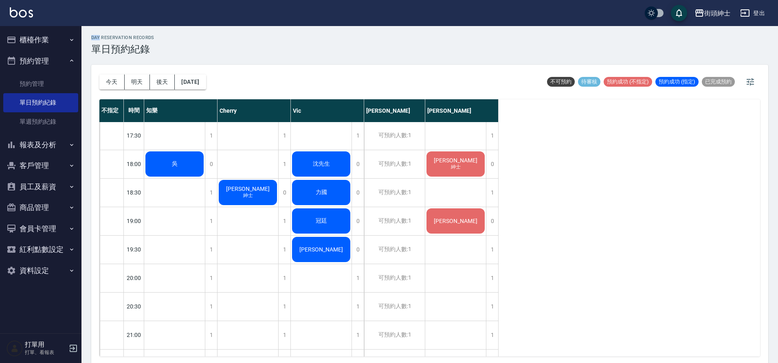
scroll to position [599, 0]
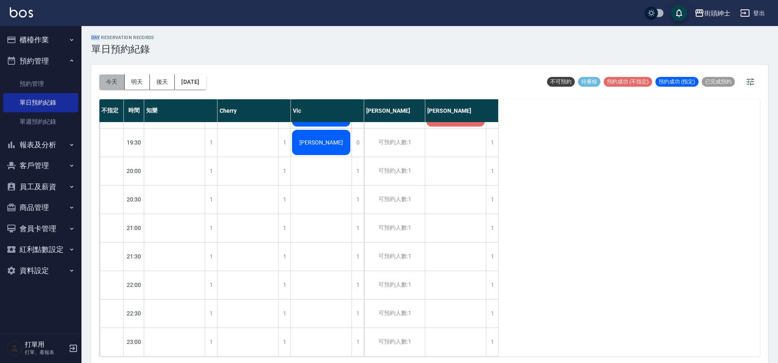
click at [107, 83] on button "今天" at bounding box center [111, 82] width 25 height 15
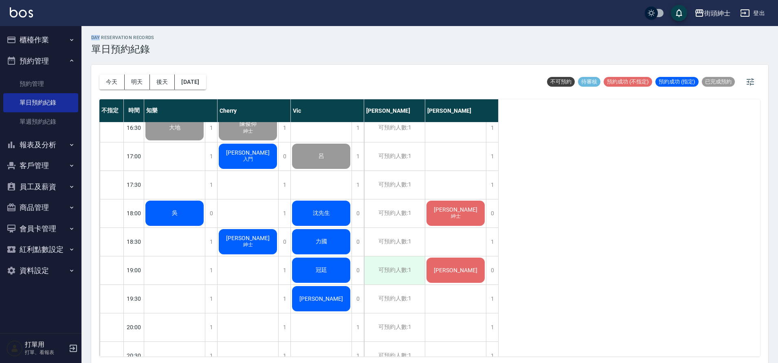
scroll to position [438, 0]
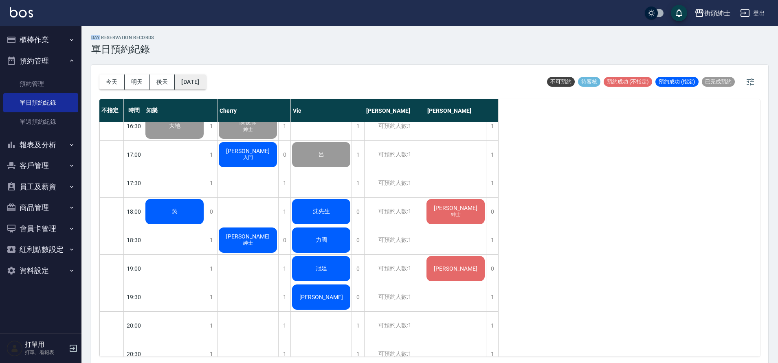
click at [195, 76] on button "[DATE]" at bounding box center [190, 82] width 31 height 15
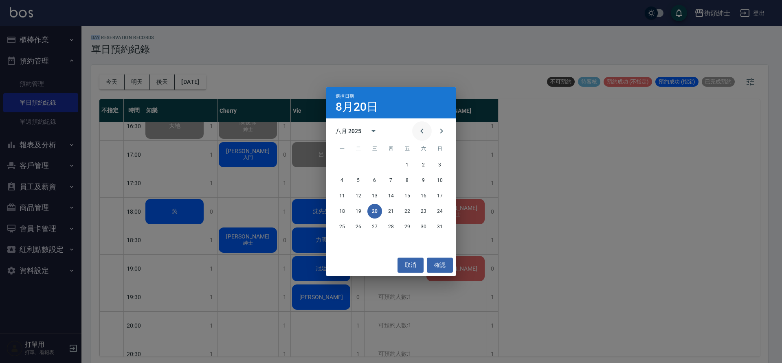
click at [425, 132] on icon "Previous month" at bounding box center [422, 131] width 10 height 10
click at [362, 198] on button "13" at bounding box center [358, 196] width 15 height 15
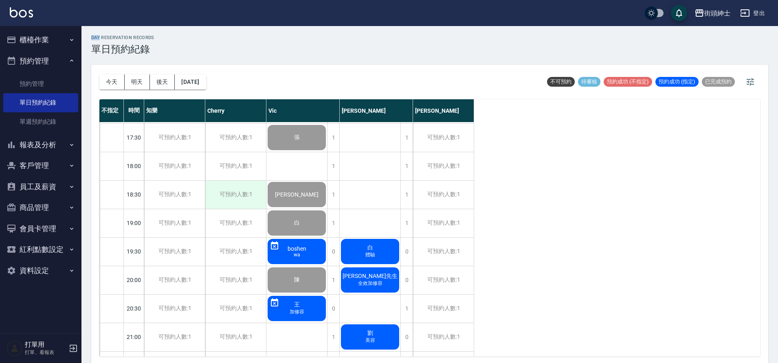
scroll to position [497, 0]
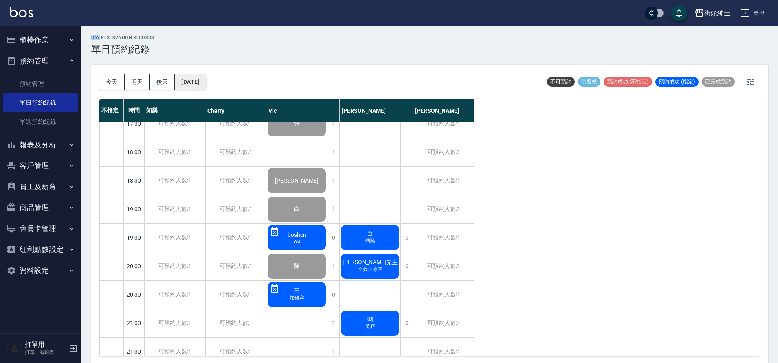
click at [188, 81] on button "2025/05/13" at bounding box center [190, 82] width 31 height 15
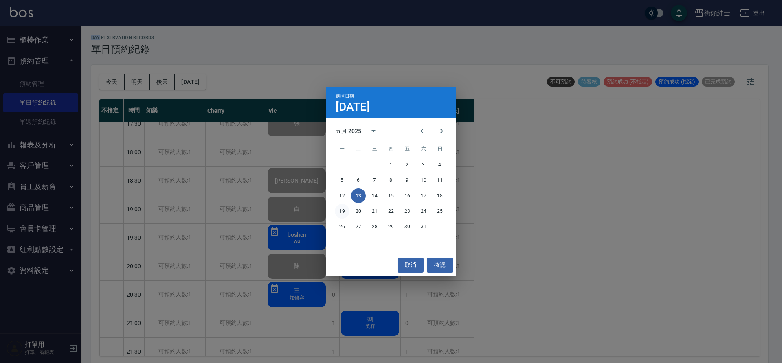
click at [342, 209] on button "19" at bounding box center [342, 211] width 15 height 15
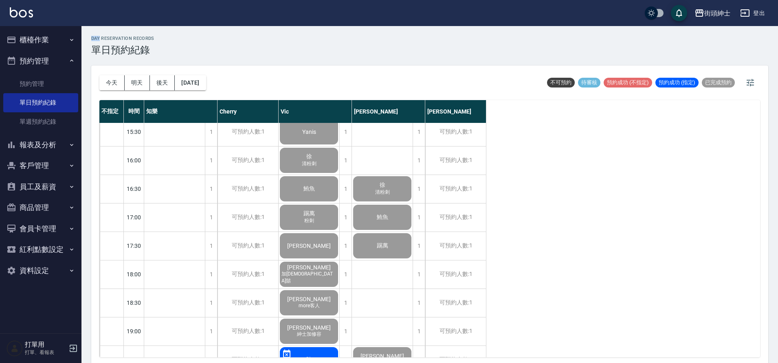
scroll to position [344, 0]
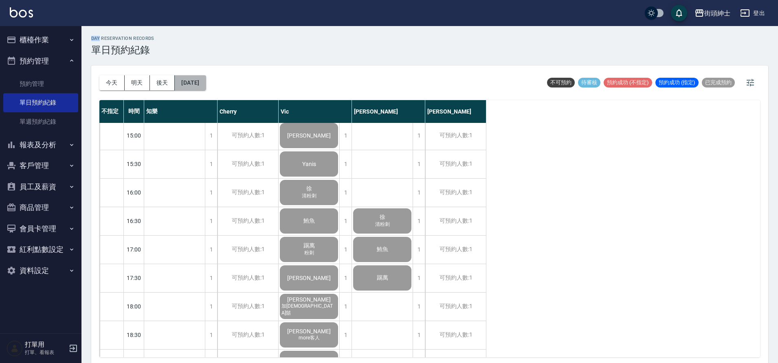
click at [206, 87] on button "2025/05/19" at bounding box center [190, 82] width 31 height 15
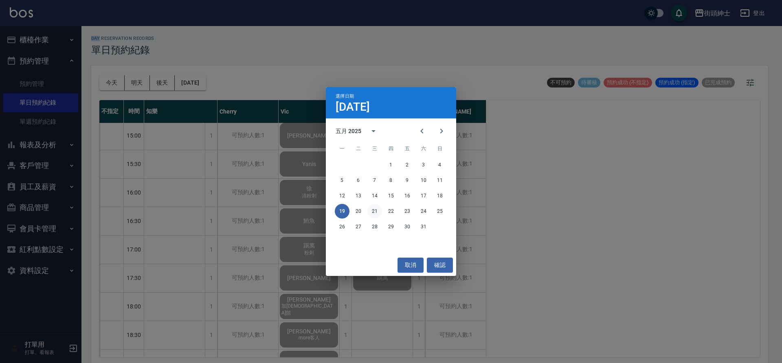
click at [375, 209] on button "21" at bounding box center [374, 211] width 15 height 15
click at [375, 209] on div at bounding box center [391, 181] width 782 height 363
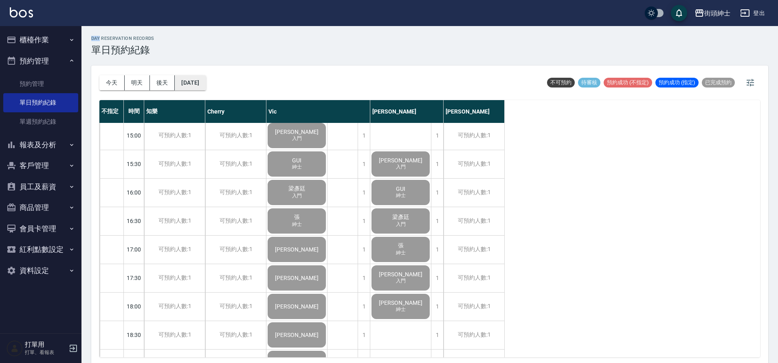
click at [206, 83] on button "2025/05/21" at bounding box center [190, 82] width 31 height 15
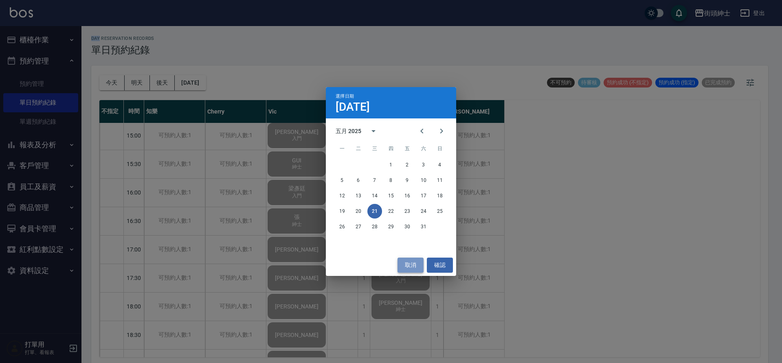
click at [413, 264] on button "取消" at bounding box center [411, 265] width 26 height 15
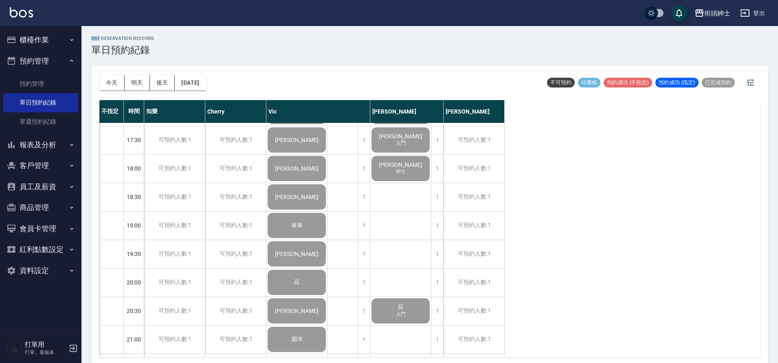
scroll to position [483, 0]
click at [206, 82] on button "2025/05/21" at bounding box center [190, 82] width 31 height 15
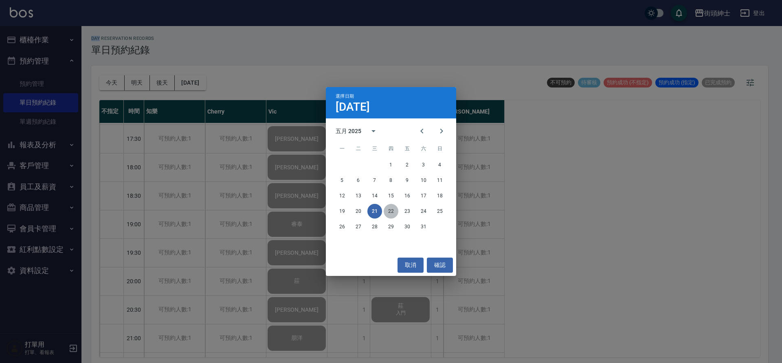
click at [397, 211] on button "22" at bounding box center [391, 211] width 15 height 15
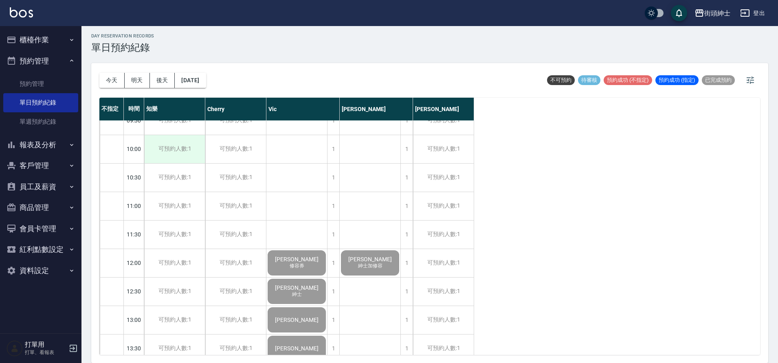
scroll to position [44, 0]
click at [206, 81] on button "2025/05/22" at bounding box center [190, 80] width 31 height 15
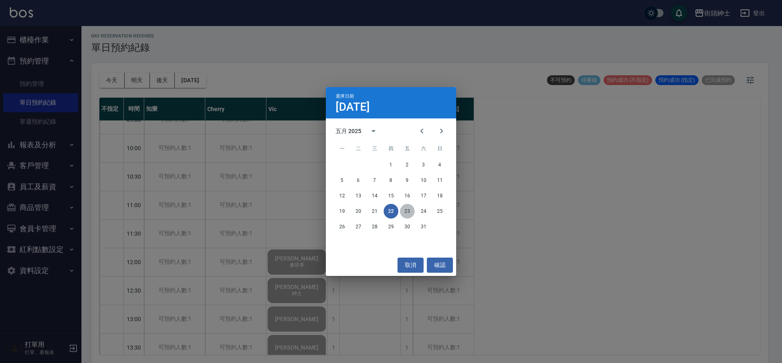
click at [401, 209] on button "23" at bounding box center [407, 211] width 15 height 15
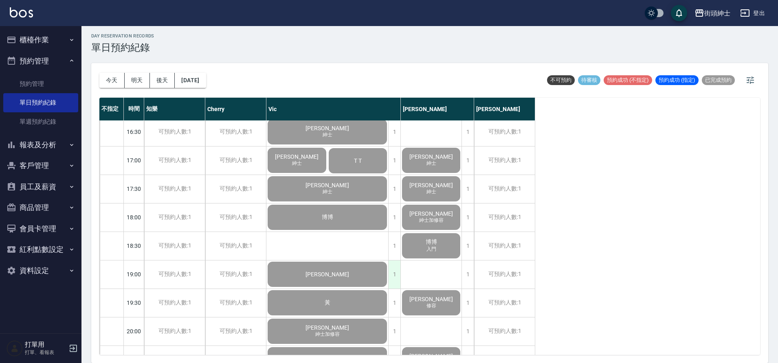
scroll to position [506, 0]
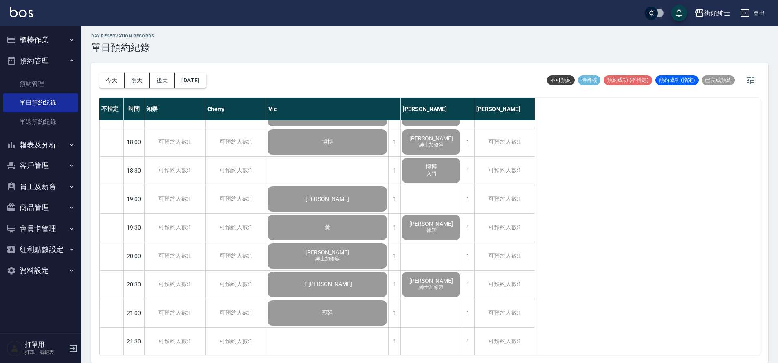
click at [206, 89] on div "今天 明天 後天 2025/05/23" at bounding box center [152, 80] width 107 height 35
click at [203, 84] on button "2025/05/23" at bounding box center [190, 80] width 31 height 15
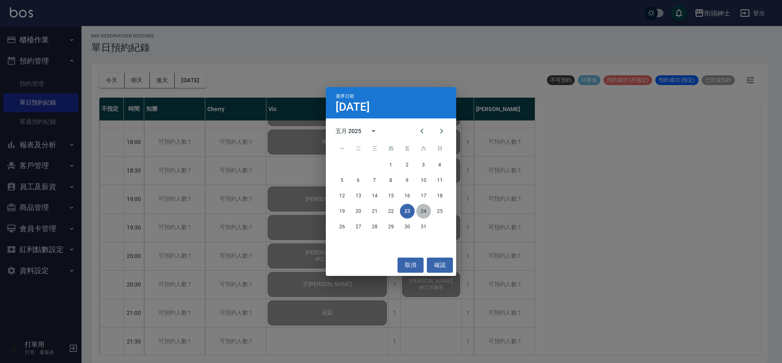
click at [424, 212] on button "24" at bounding box center [423, 211] width 15 height 15
click at [424, 212] on div at bounding box center [391, 181] width 782 height 363
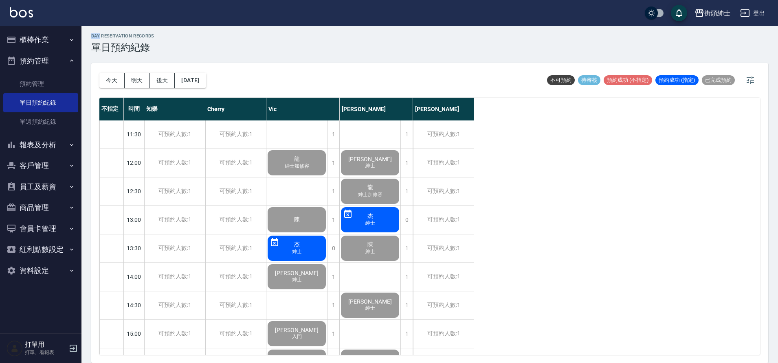
scroll to position [138, 0]
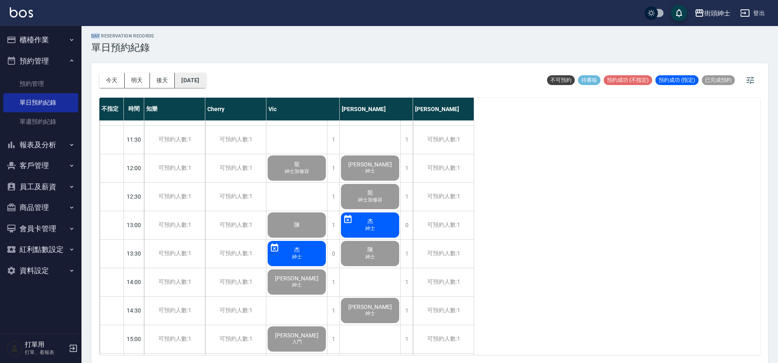
click at [188, 81] on button "2025/05/24" at bounding box center [190, 80] width 31 height 15
click at [204, 84] on button "2025/05/24" at bounding box center [190, 80] width 31 height 15
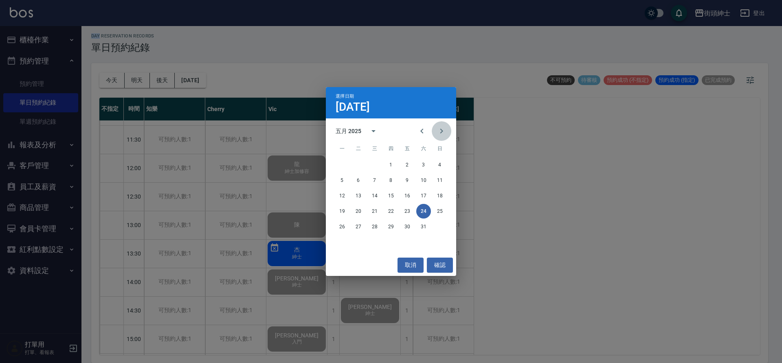
click at [447, 127] on button "Next month" at bounding box center [442, 131] width 20 height 20
click at [446, 128] on button "Next month" at bounding box center [442, 131] width 20 height 20
click at [378, 211] on button "20" at bounding box center [374, 211] width 15 height 15
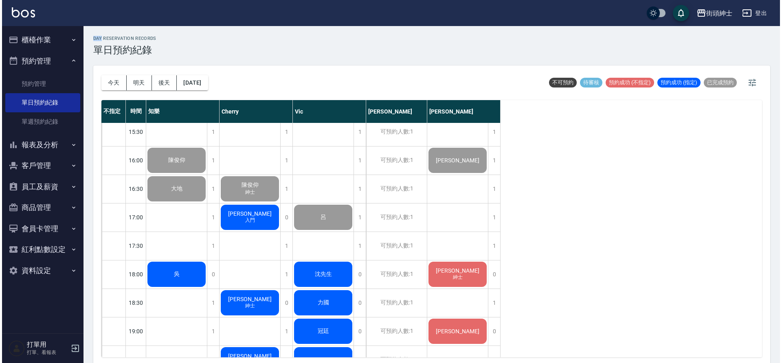
scroll to position [376, 0]
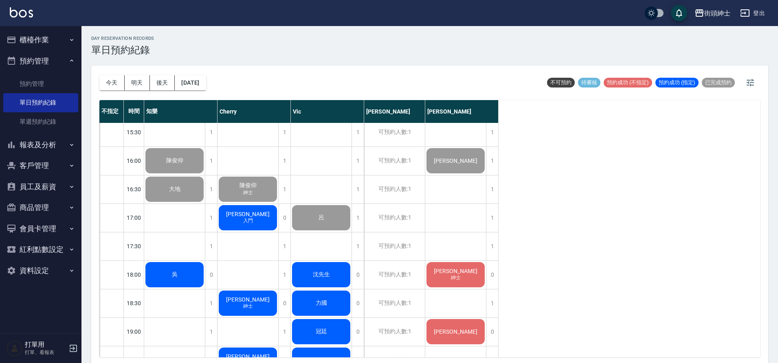
click at [238, 235] on div "[PERSON_NAME]先生 入門 [PERSON_NAME] 紳士 [PERSON_NAME] [PERSON_NAME] 紳士 [PERSON_NAME…" at bounding box center [247, 160] width 61 height 827
click at [176, 51] on span "入門" at bounding box center [174, 51] width 3 height 0
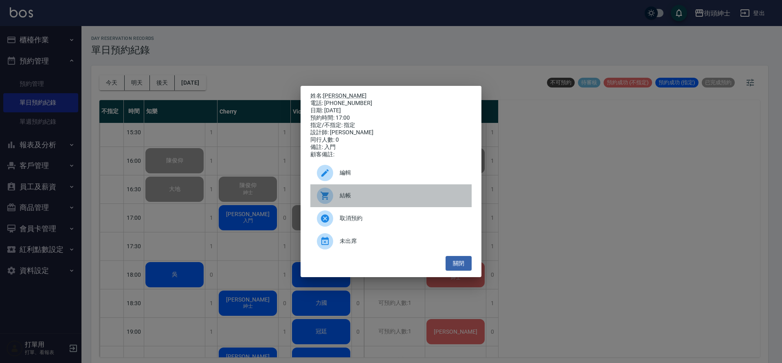
click at [324, 195] on icon at bounding box center [325, 196] width 10 height 10
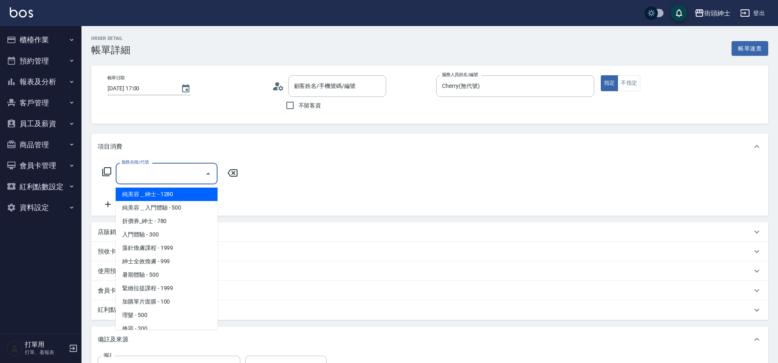
type input "[PERSON_NAME]/0968309024/null"
click at [151, 236] on span "入門體驗 - 300" at bounding box center [167, 234] width 102 height 13
type input "入門體驗"
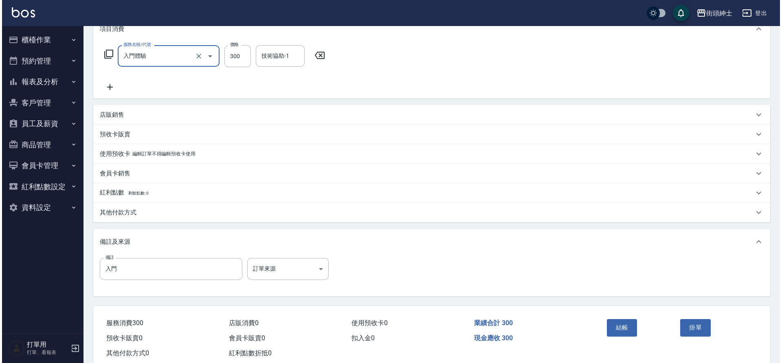
scroll to position [119, 0]
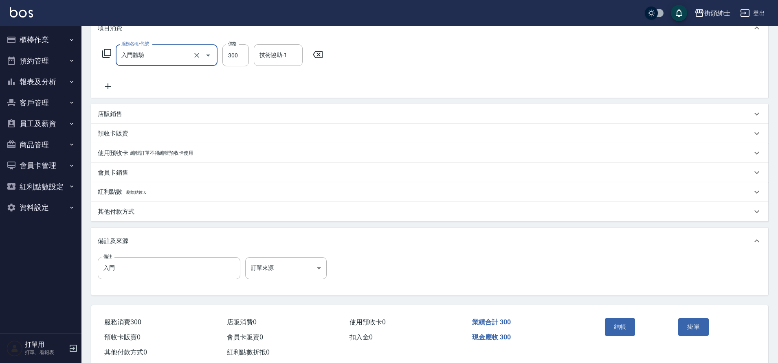
click at [631, 334] on button "結帳" at bounding box center [620, 326] width 31 height 17
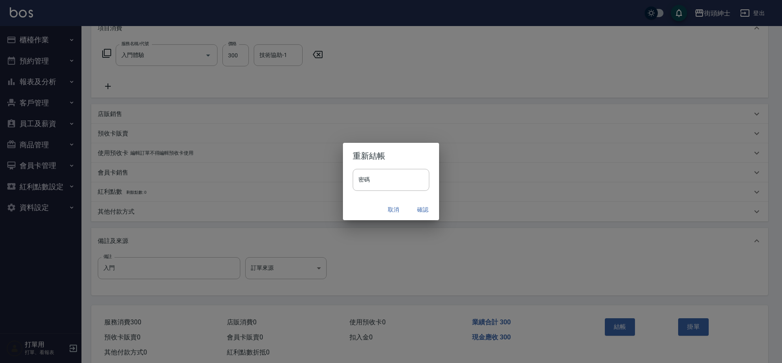
click at [426, 213] on button "確認" at bounding box center [423, 209] width 26 height 15
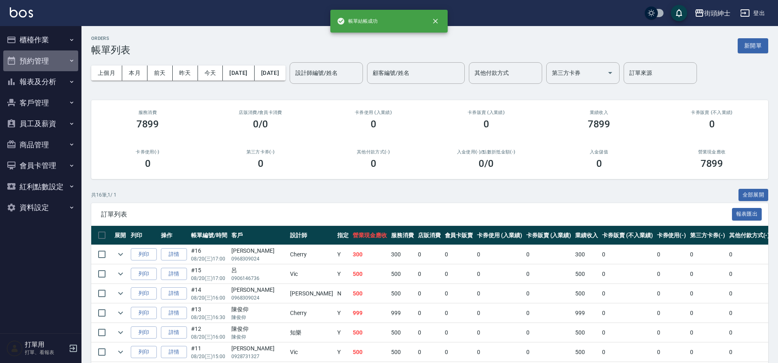
click at [42, 68] on button "預約管理" at bounding box center [40, 61] width 75 height 21
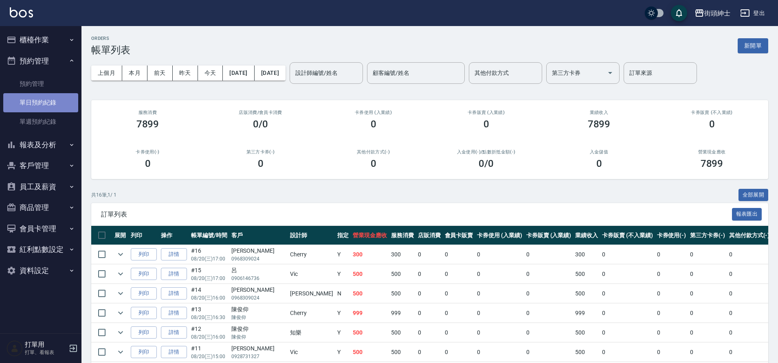
drag, startPoint x: 0, startPoint y: 0, endPoint x: 50, endPoint y: 101, distance: 112.6
click at [50, 101] on link "單日預約紀錄" at bounding box center [40, 102] width 75 height 19
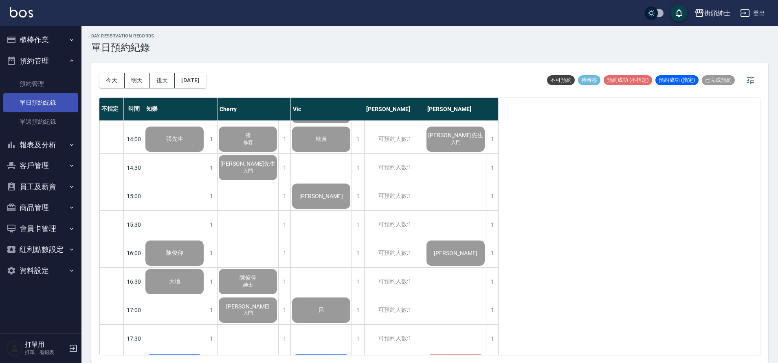
scroll to position [251, 0]
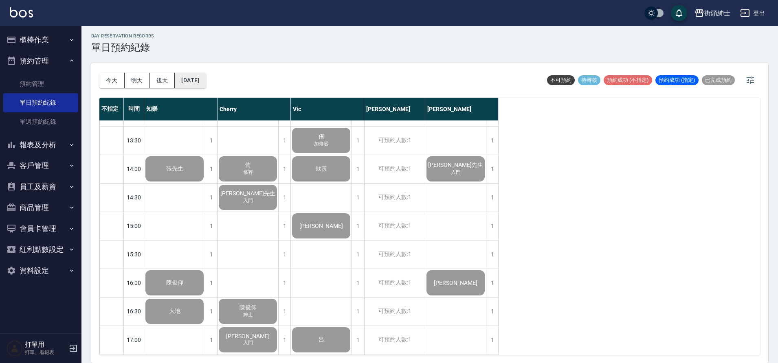
drag, startPoint x: 50, startPoint y: 101, endPoint x: 209, endPoint y: 80, distance: 160.2
click at [206, 80] on button "[DATE]" at bounding box center [190, 80] width 31 height 15
click at [141, 83] on button "明天" at bounding box center [137, 80] width 25 height 15
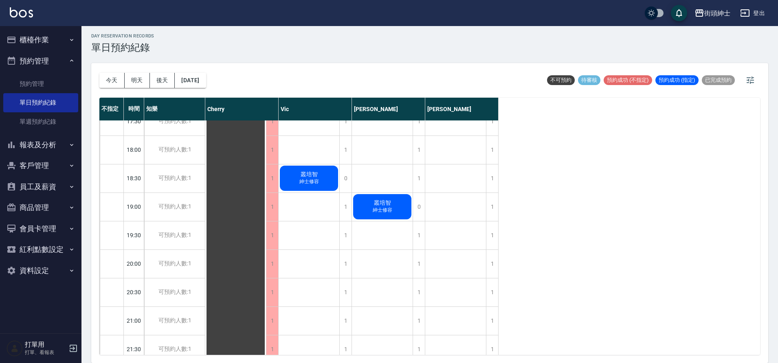
scroll to position [499, 0]
click at [94, 84] on div "[DATE] [DATE] [DATE] [DATE] 不可預約 待審核 預約成功 (不指定) 預約成功 (指定) 已完成預約 不指定 時間 知樂 Cherr…" at bounding box center [429, 213] width 677 height 300
click at [107, 80] on button "今天" at bounding box center [111, 80] width 25 height 15
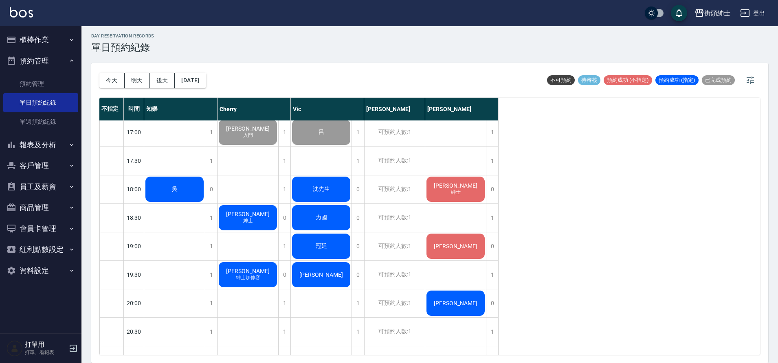
scroll to position [459, 0]
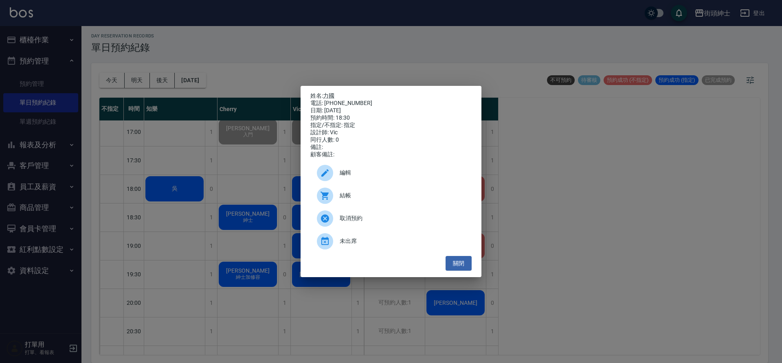
click at [458, 261] on button "關閉" at bounding box center [459, 263] width 26 height 15
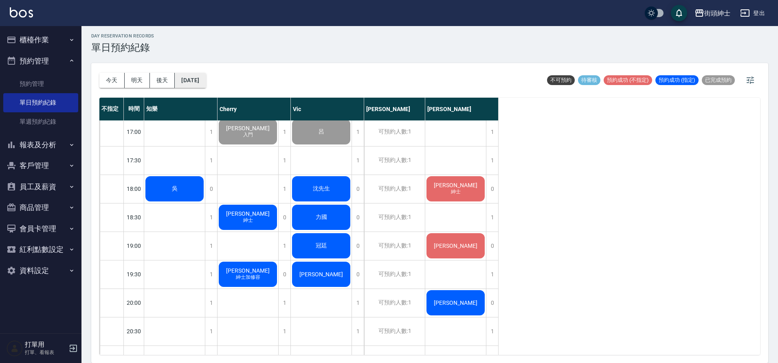
drag, startPoint x: 209, startPoint y: 80, endPoint x: 187, endPoint y: 81, distance: 21.2
click at [187, 81] on button "[DATE]" at bounding box center [190, 80] width 31 height 15
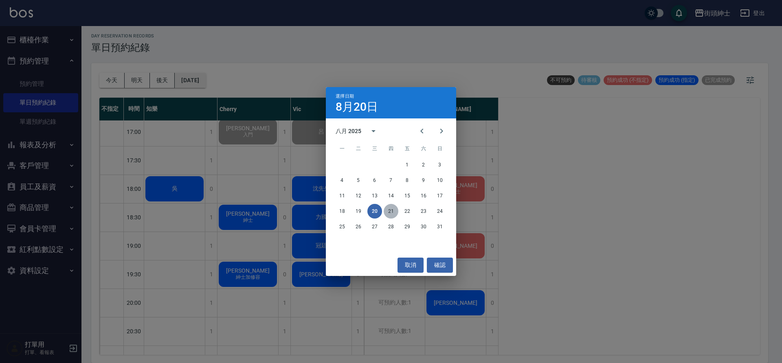
click at [391, 208] on button "21" at bounding box center [391, 211] width 15 height 15
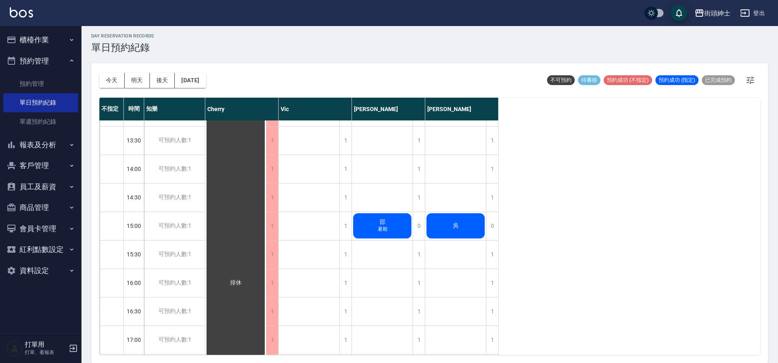
scroll to position [351, 0]
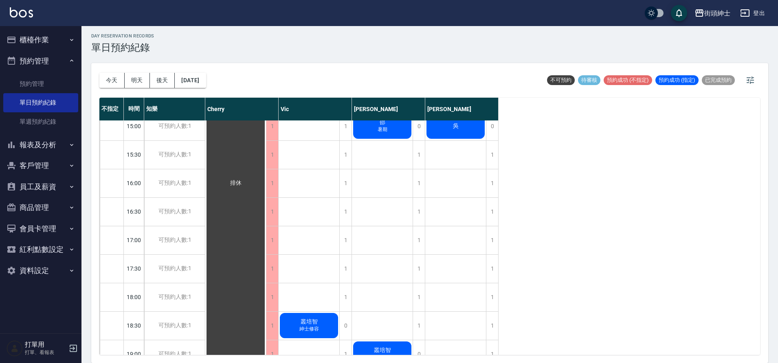
click at [206, 88] on div "[DATE] [DATE] [DATE] [DATE]" at bounding box center [152, 80] width 107 height 35
drag, startPoint x: 187, startPoint y: 81, endPoint x: 197, endPoint y: 72, distance: 13.3
click at [197, 72] on div "[DATE] [DATE] [DATE] [DATE]" at bounding box center [152, 80] width 107 height 35
click at [206, 80] on button "[DATE]" at bounding box center [190, 80] width 31 height 15
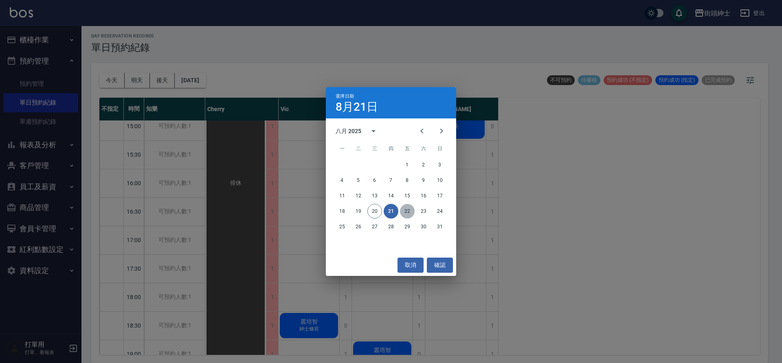
click at [413, 212] on button "22" at bounding box center [407, 211] width 15 height 15
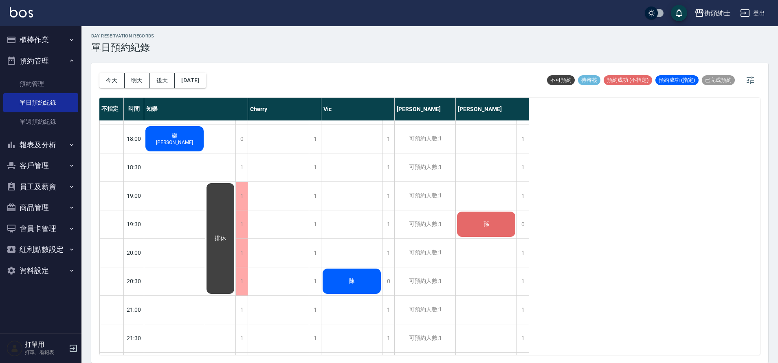
scroll to position [419, 0]
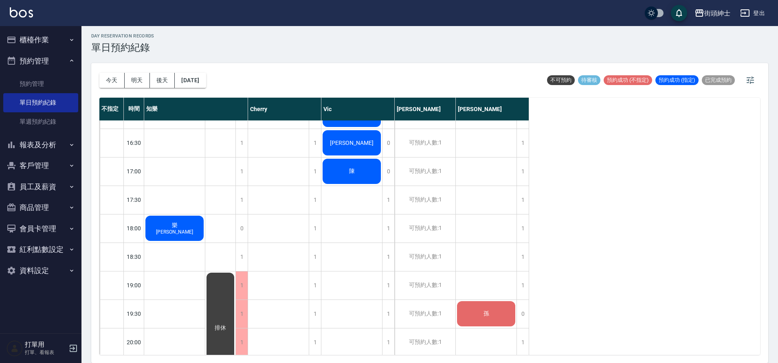
click at [200, 79] on button "[DATE]" at bounding box center [190, 80] width 31 height 15
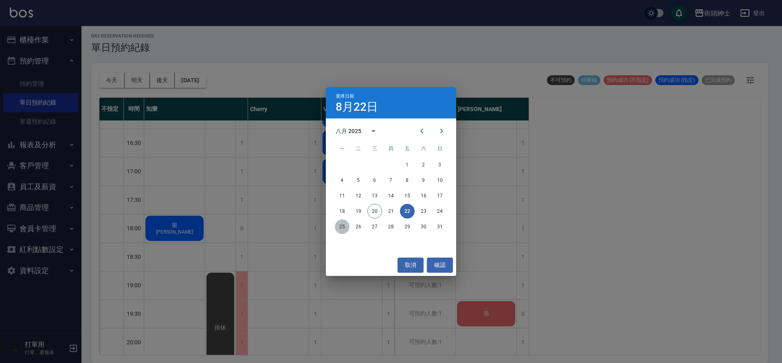
drag, startPoint x: 197, startPoint y: 72, endPoint x: 340, endPoint y: 232, distance: 214.0
click at [340, 232] on button "25" at bounding box center [342, 227] width 15 height 15
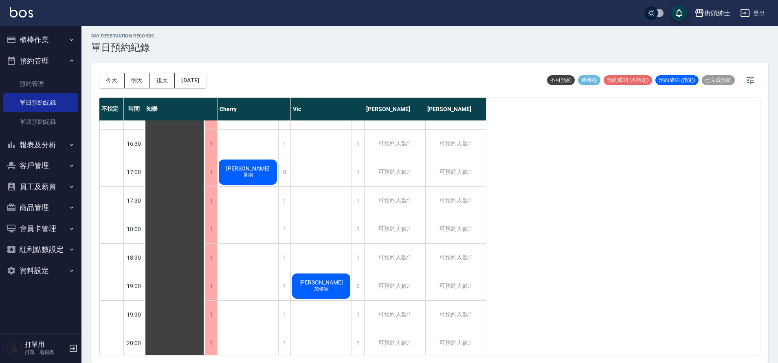
scroll to position [428, 0]
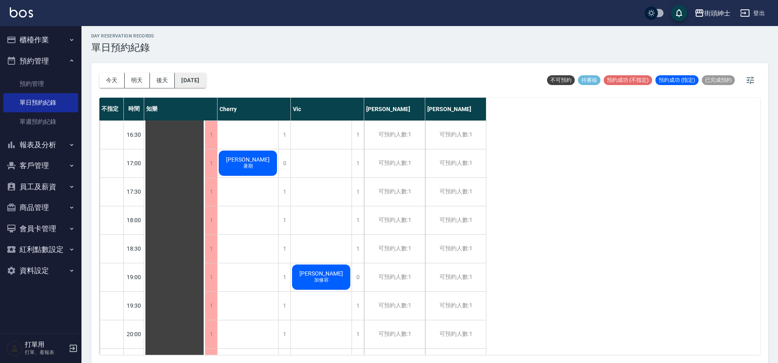
drag, startPoint x: 340, startPoint y: 232, endPoint x: 204, endPoint y: 83, distance: 201.3
click at [204, 83] on button "[DATE]" at bounding box center [190, 80] width 31 height 15
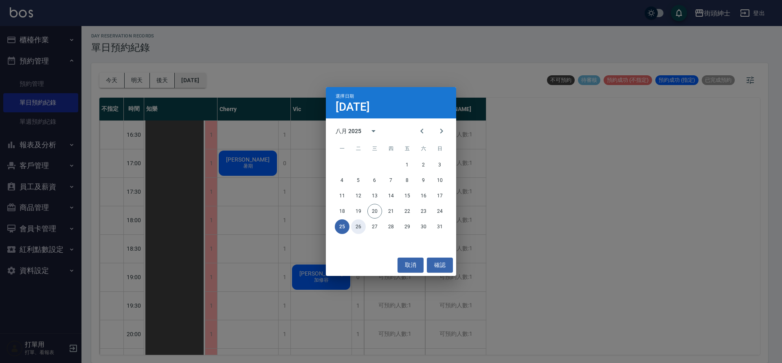
click at [359, 229] on button "26" at bounding box center [358, 227] width 15 height 15
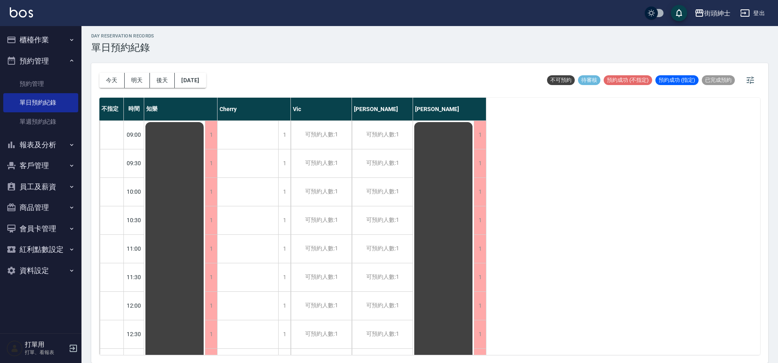
click at [222, 88] on div "[DATE] [DATE] [DATE] [DATE] 不可預約 待審核 預約成功 (不指定) 預約成功 (指定) 已完成預約" at bounding box center [429, 80] width 661 height 35
drag, startPoint x: 204, startPoint y: 83, endPoint x: 203, endPoint y: 77, distance: 5.4
click at [203, 77] on button "[DATE]" at bounding box center [190, 80] width 31 height 15
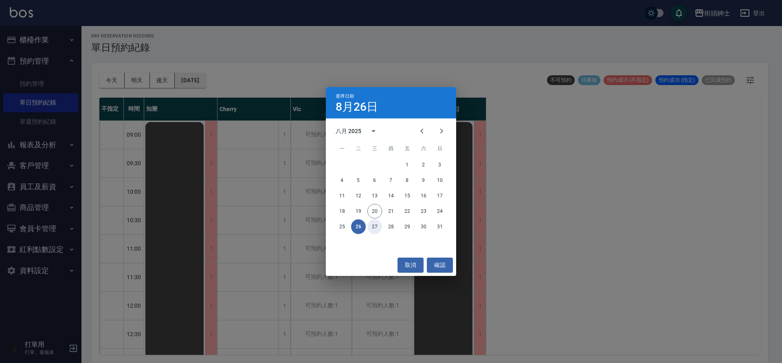
click at [376, 229] on button "27" at bounding box center [374, 227] width 15 height 15
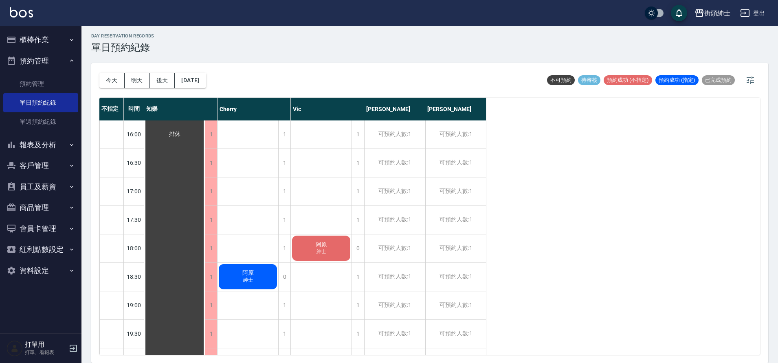
scroll to position [471, 0]
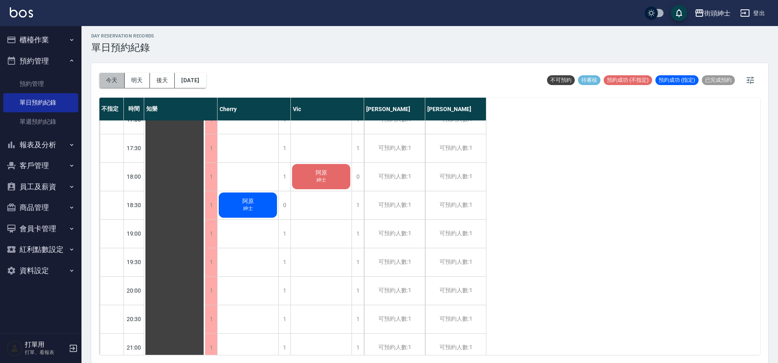
click at [113, 75] on button "今天" at bounding box center [111, 80] width 25 height 15
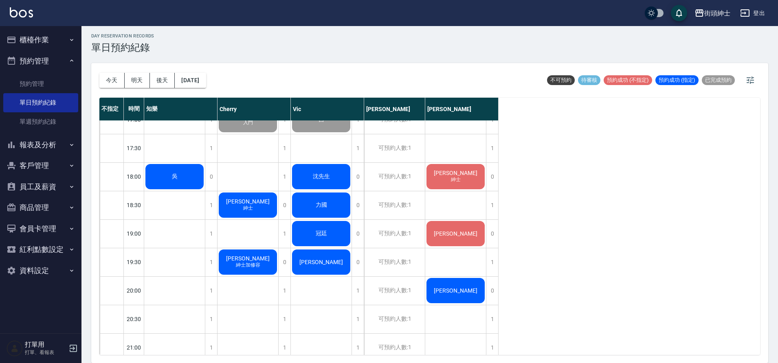
scroll to position [473, 0]
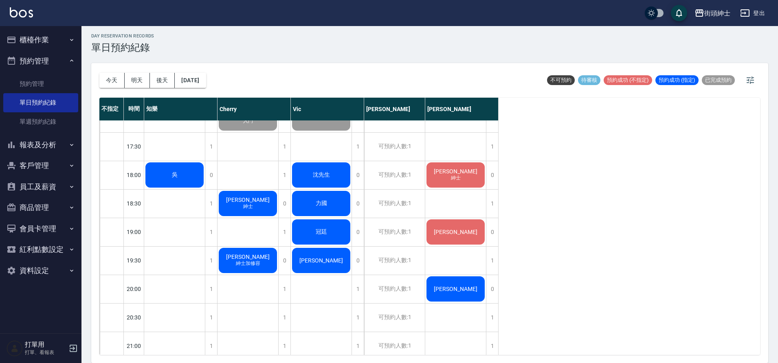
click at [207, 260] on div "1" at bounding box center [211, 261] width 12 height 28
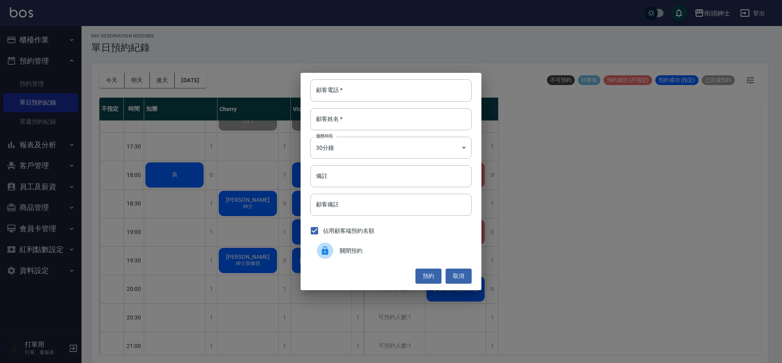
click at [210, 259] on div "顧客電話   * 顧客電話   * 顧客姓名   * 顧客姓名   * 服務時長 30分鐘 1 服務時長 備註 備註 顧客備註 顧客備註 佔用顧客端預約名額 …" at bounding box center [391, 181] width 782 height 363
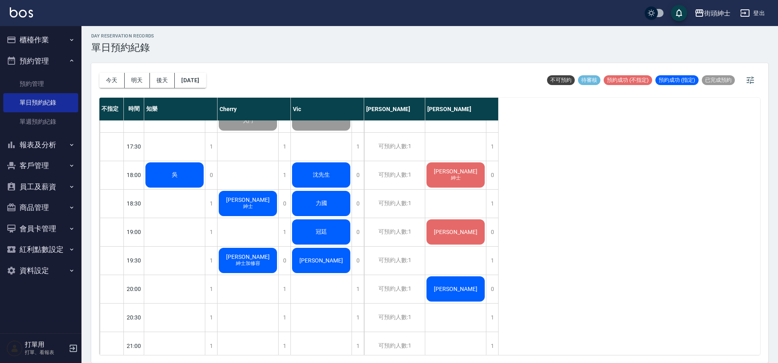
click at [215, 264] on div "1" at bounding box center [211, 261] width 12 height 28
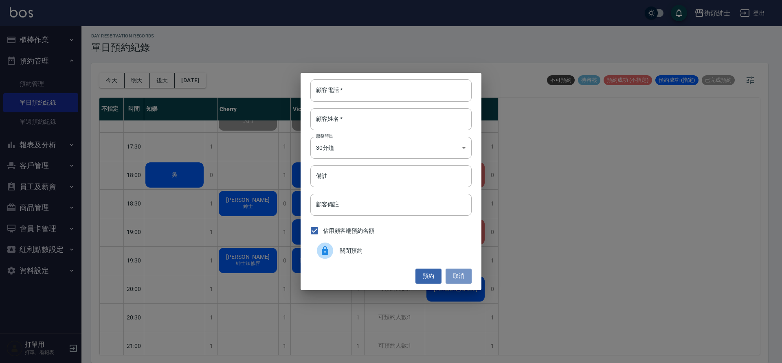
click at [467, 272] on button "取消" at bounding box center [459, 276] width 26 height 15
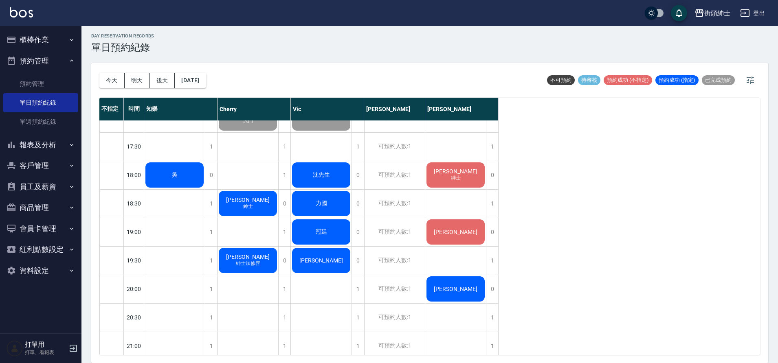
click at [217, 259] on div "1" at bounding box center [211, 261] width 12 height 28
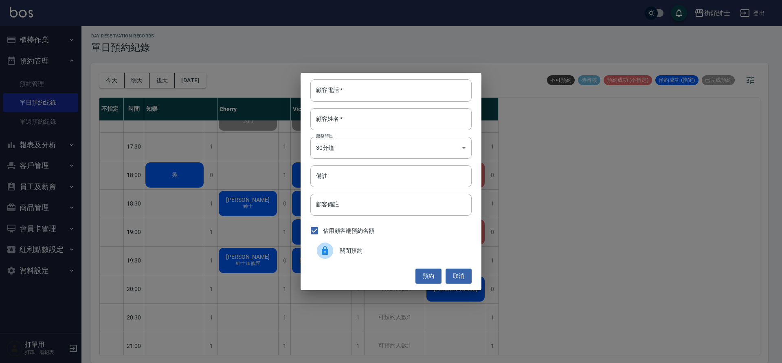
click at [395, 93] on input "顧客電話   *" at bounding box center [390, 90] width 161 height 22
type input "0909150088"
click at [384, 126] on input "顧客姓名   *" at bounding box center [390, 119] width 161 height 22
type input "ㄍ"
type input "ｅ"
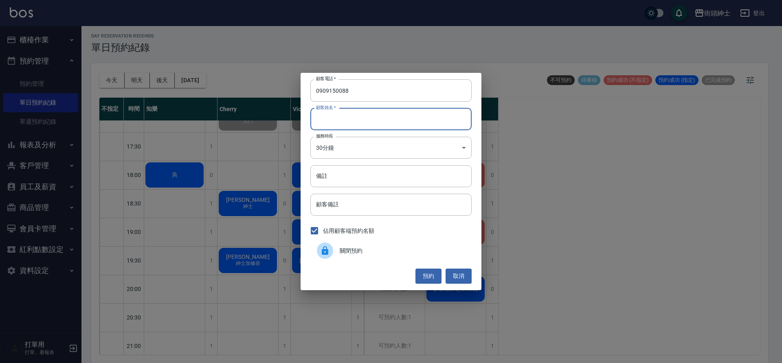
click at [353, 124] on input "顧客姓名   *" at bounding box center [390, 119] width 161 height 22
type input "ㄎ"
click at [352, 117] on input "顧客姓名   *" at bounding box center [390, 119] width 161 height 22
type input "ㄎ"
click at [358, 120] on input "顧客姓名   *" at bounding box center [390, 119] width 161 height 22
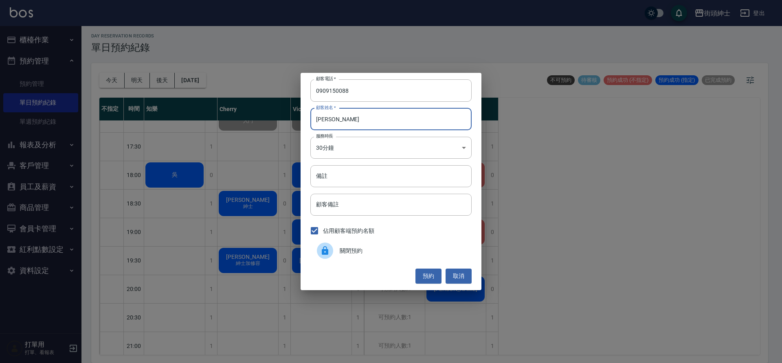
type input "ｅ"
click at [340, 129] on input "顧客姓名   *" at bounding box center [390, 119] width 161 height 22
type input "ㄎ"
type input "ｅ"
type input "Ｅ"
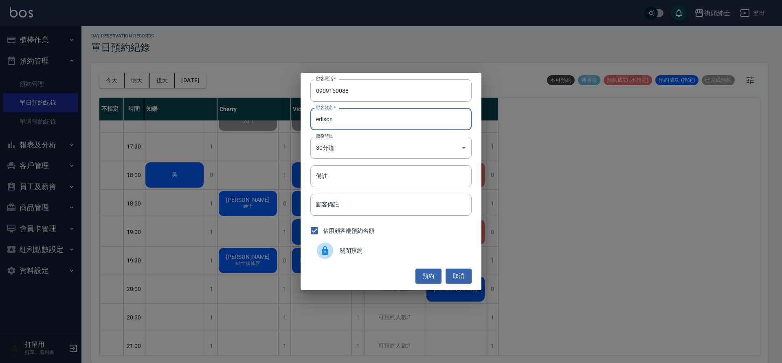
type input "edison"
click at [429, 276] on button "預約" at bounding box center [428, 276] width 26 height 15
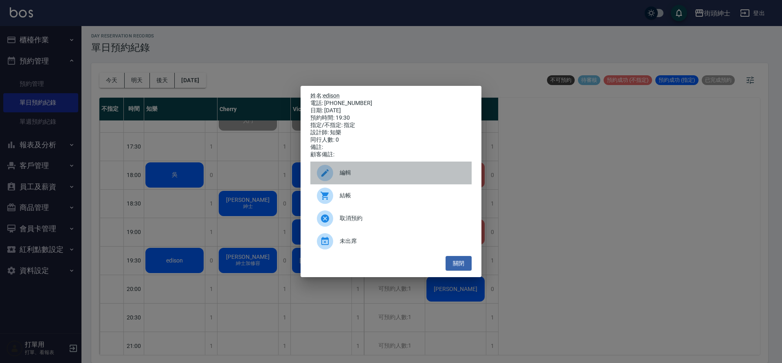
drag, startPoint x: 203, startPoint y: 77, endPoint x: 356, endPoint y: 176, distance: 181.4
click at [356, 176] on span "編輯" at bounding box center [402, 173] width 125 height 9
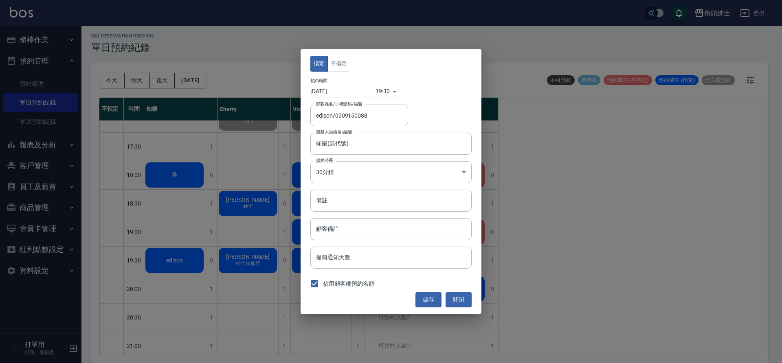
click at [342, 69] on button "不指定" at bounding box center [338, 64] width 23 height 16
drag, startPoint x: 356, startPoint y: 176, endPoint x: 424, endPoint y: 296, distance: 138.1
click at [424, 296] on button "儲存" at bounding box center [428, 299] width 26 height 15
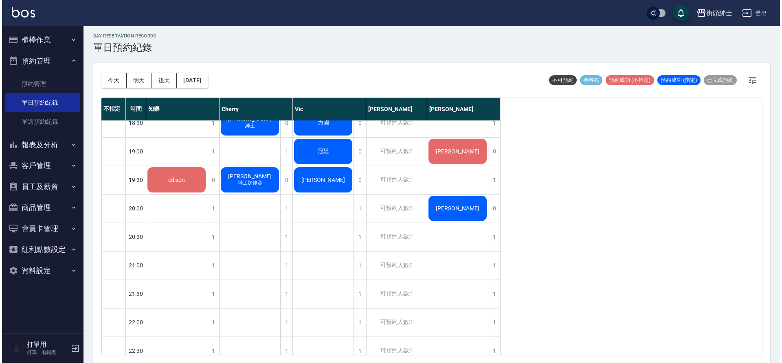
scroll to position [552, 0]
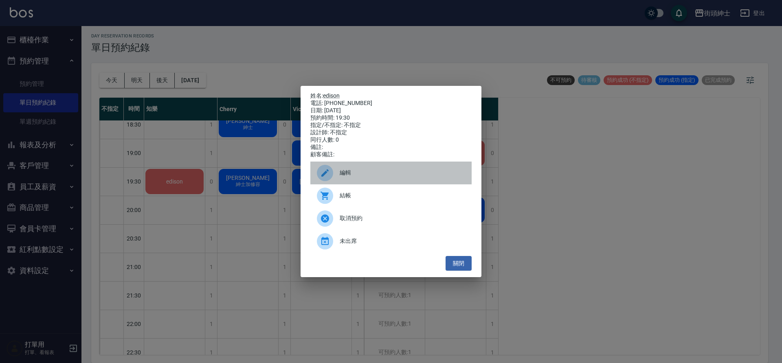
drag, startPoint x: 424, startPoint y: 296, endPoint x: 362, endPoint y: 178, distance: 133.5
click at [362, 177] on span "編輯" at bounding box center [402, 173] width 125 height 9
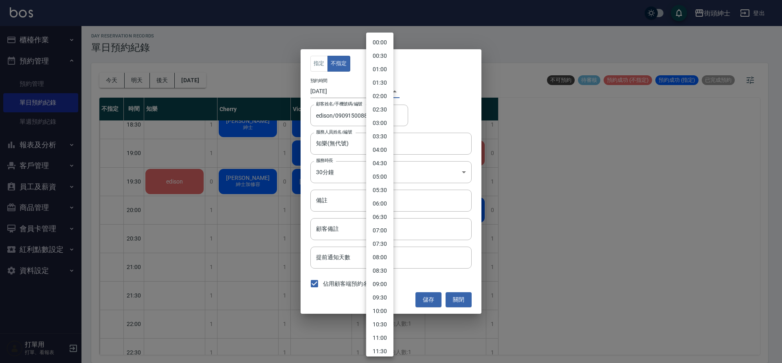
click at [369, 92] on body "街頭紳士 登出 櫃檯作業 打帳單 帳單列表 營業儀表板 現金收支登錄 材料自購登錄 每日結帳 排班表 現場電腦打卡 預約管理 預約管理 單日預約紀錄 單週預約…" at bounding box center [391, 181] width 782 height 366
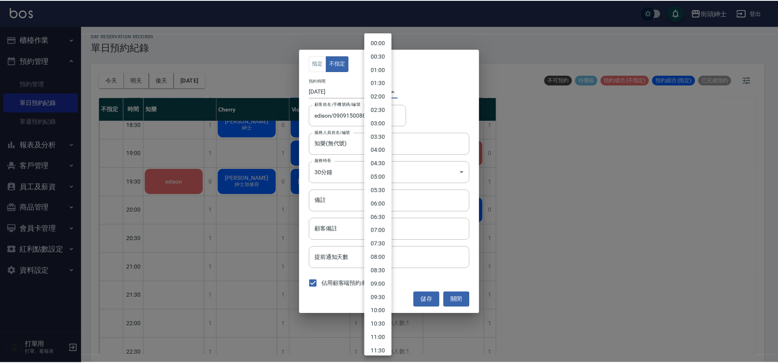
scroll to position [327, 0]
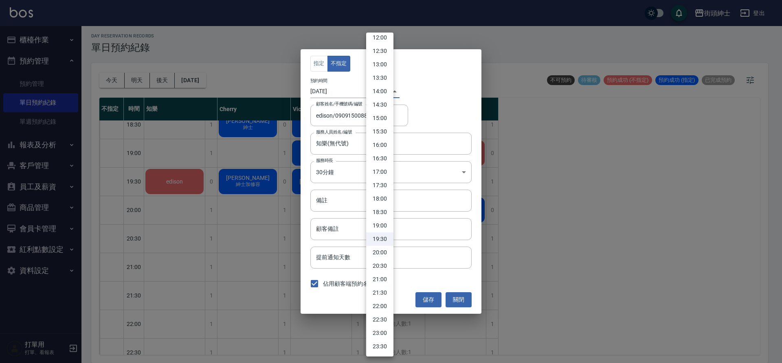
click at [297, 186] on div at bounding box center [391, 181] width 782 height 363
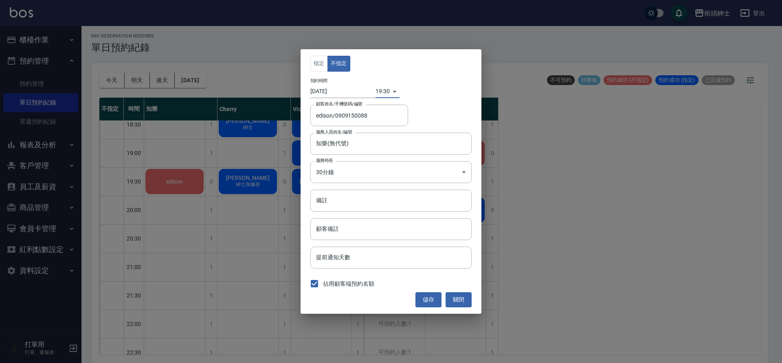
click at [411, 179] on body "街頭紳士 登出 櫃檯作業 打帳單 帳單列表 營業儀表板 現金收支登錄 材料自購登錄 每日結帳 排班表 現場電腦打卡 預約管理 預約管理 單日預約紀錄 單週預約…" at bounding box center [391, 181] width 782 height 366
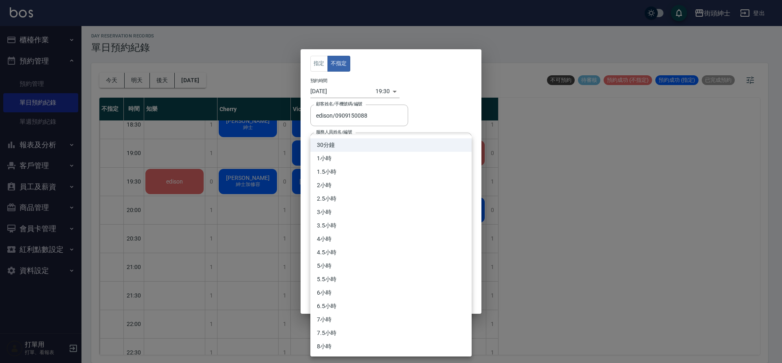
click at [434, 115] on div at bounding box center [391, 181] width 782 height 363
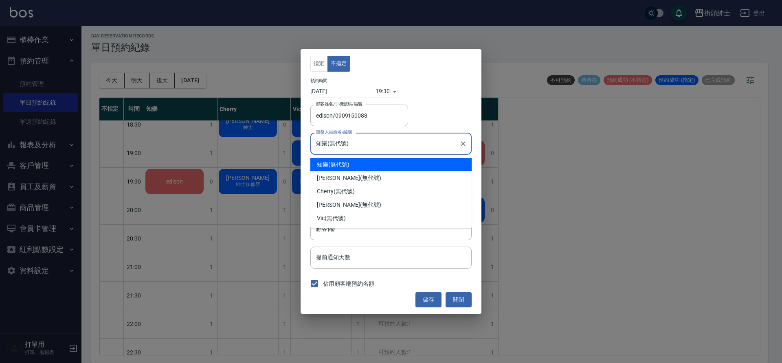
click at [402, 147] on input "知樂(無代號)" at bounding box center [385, 143] width 142 height 14
click at [373, 206] on div "[PERSON_NAME] (無代號)" at bounding box center [390, 204] width 161 height 13
type input "[PERSON_NAME](無代號)"
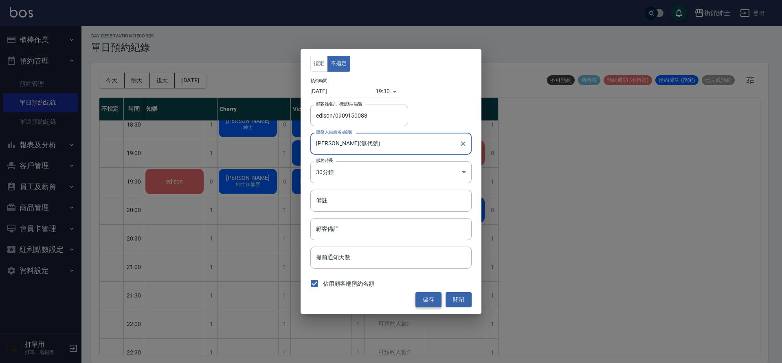
drag, startPoint x: 362, startPoint y: 178, endPoint x: 430, endPoint y: 297, distance: 136.8
click at [430, 297] on button "儲存" at bounding box center [428, 299] width 26 height 15
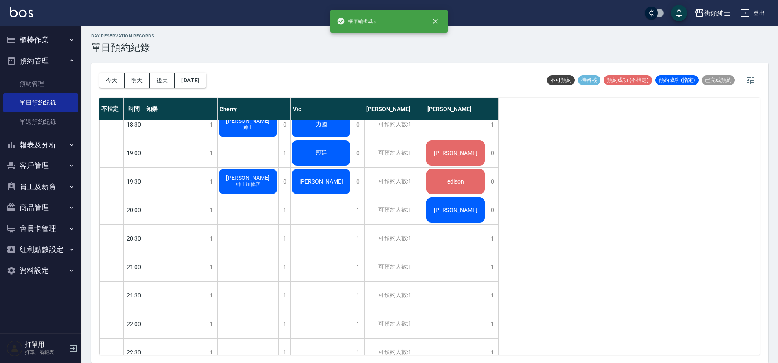
click at [212, 214] on div "1" at bounding box center [211, 210] width 12 height 28
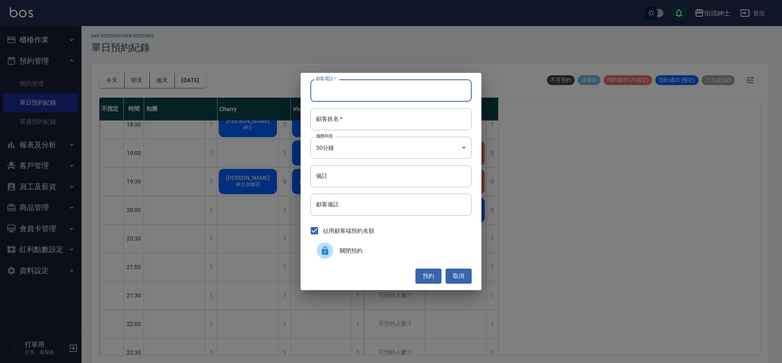
click at [341, 95] on input "顧客電話   *" at bounding box center [390, 90] width 161 height 22
type input "０"
type input "0975591997"
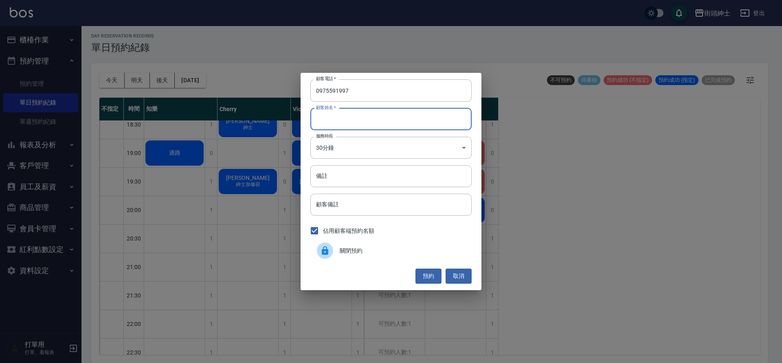
click at [377, 122] on input "顧客姓名   *" at bounding box center [390, 119] width 161 height 22
type input "0"
click at [425, 270] on button "預約" at bounding box center [428, 276] width 26 height 15
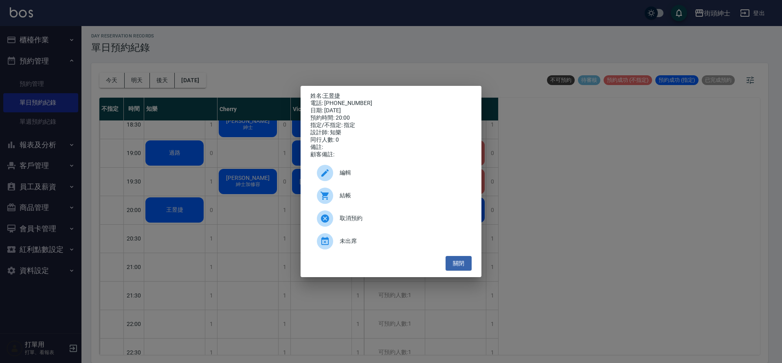
click at [396, 177] on span "編輯" at bounding box center [402, 173] width 125 height 9
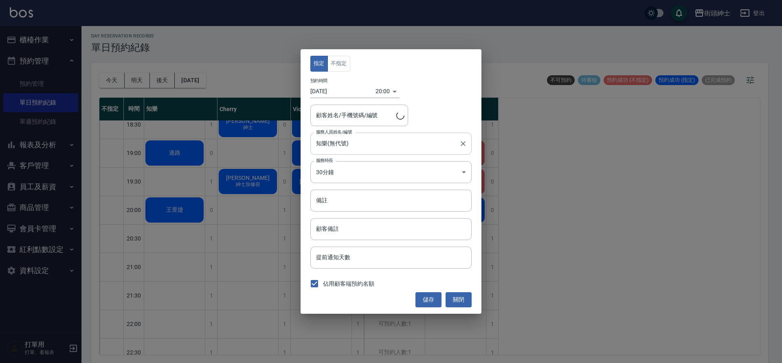
type input "[PERSON_NAME]/0975591997"
click at [344, 64] on button "不指定" at bounding box center [338, 64] width 23 height 16
click at [428, 302] on button "儲存" at bounding box center [428, 299] width 26 height 15
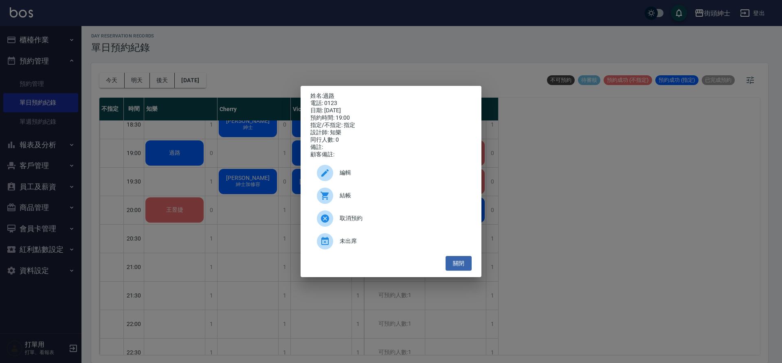
click at [377, 182] on div "編輯" at bounding box center [390, 173] width 161 height 23
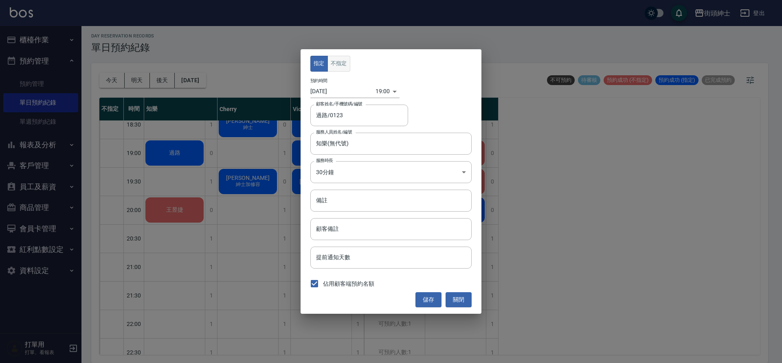
click at [334, 60] on button "不指定" at bounding box center [338, 64] width 23 height 16
click at [434, 296] on button "儲存" at bounding box center [428, 299] width 26 height 15
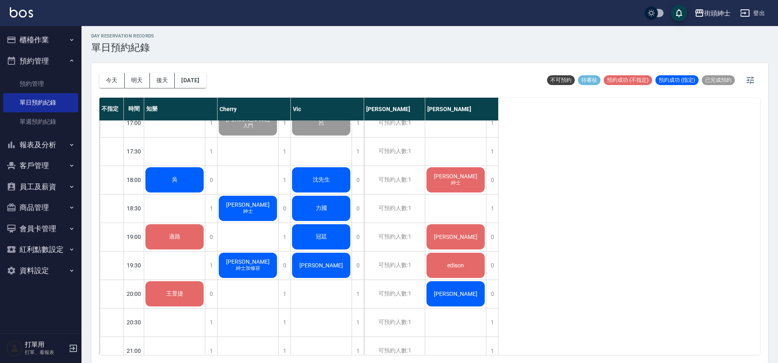
scroll to position [466, 0]
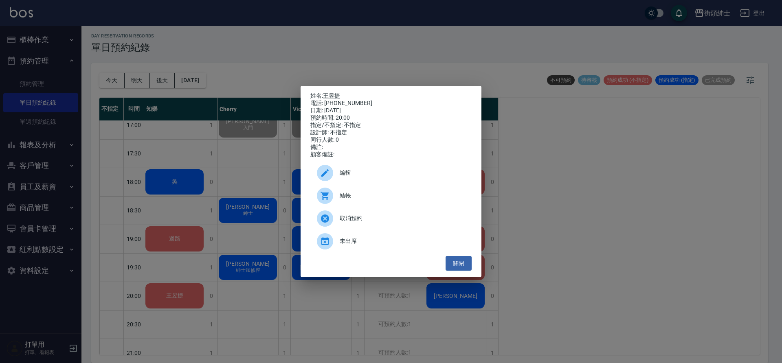
click at [345, 177] on span "編輯" at bounding box center [402, 173] width 125 height 9
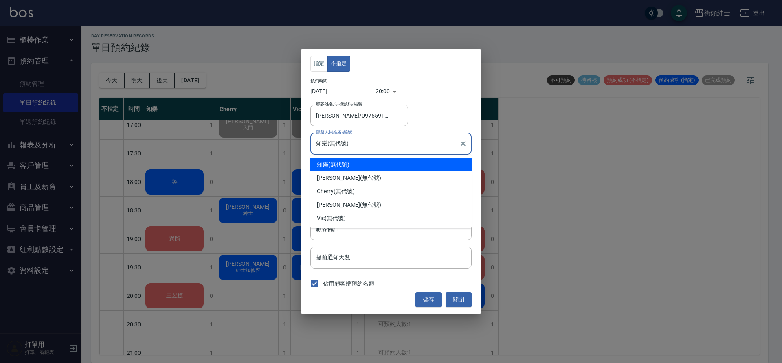
click at [353, 145] on input "知樂(無代號)" at bounding box center [385, 143] width 142 height 14
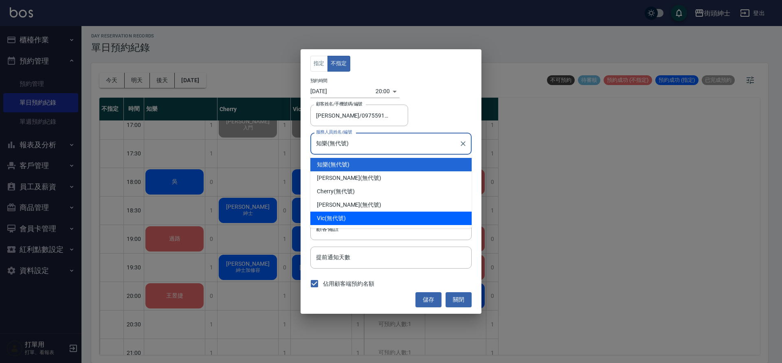
click at [362, 220] on div "Vic (無代號)" at bounding box center [390, 218] width 161 height 13
type input "Vic(無代號)"
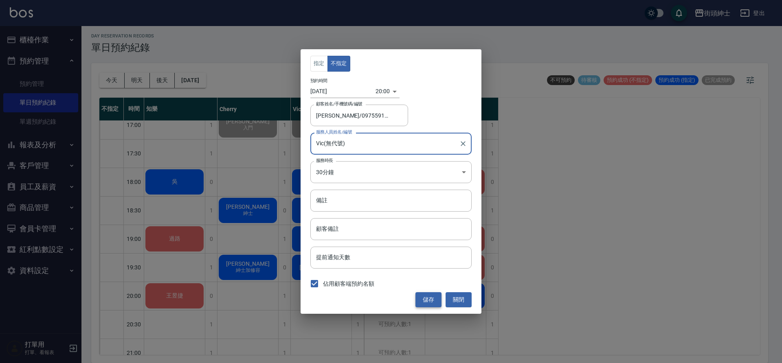
click at [422, 298] on button "儲存" at bounding box center [428, 299] width 26 height 15
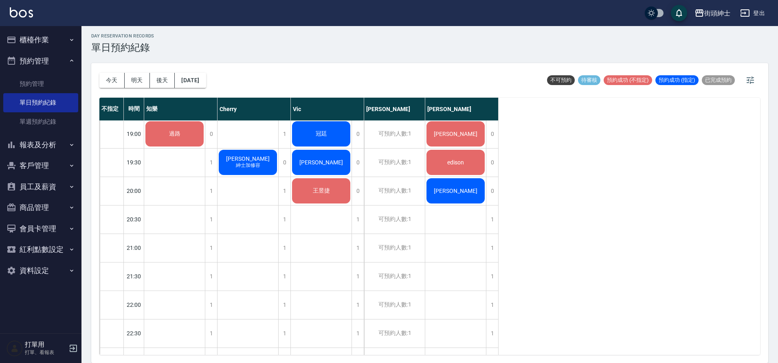
scroll to position [504, 0]
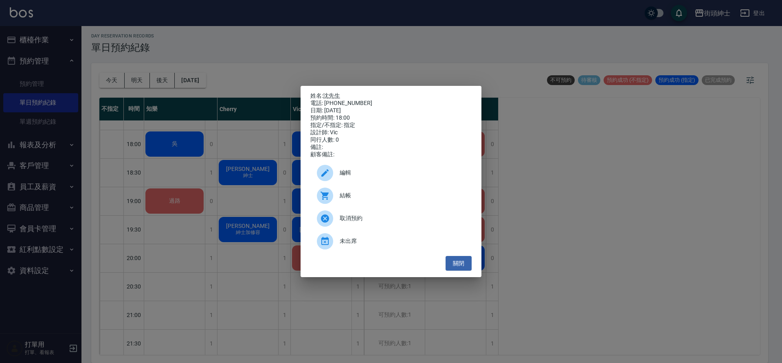
click at [358, 100] on div "電話: [PHONE_NUMBER]" at bounding box center [390, 103] width 161 height 7
drag, startPoint x: 358, startPoint y: 100, endPoint x: 324, endPoint y: 104, distance: 34.0
click at [324, 104] on div "電話: [PHONE_NUMBER]" at bounding box center [390, 103] width 161 height 7
copy div "0954087368"
click at [460, 264] on button "關閉" at bounding box center [459, 263] width 26 height 15
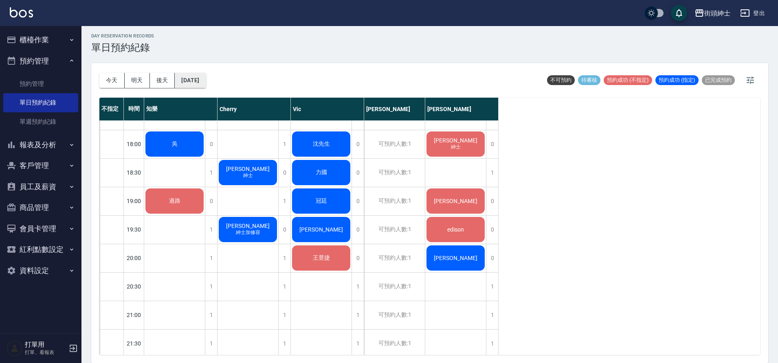
click at [206, 81] on button "[DATE]" at bounding box center [190, 80] width 31 height 15
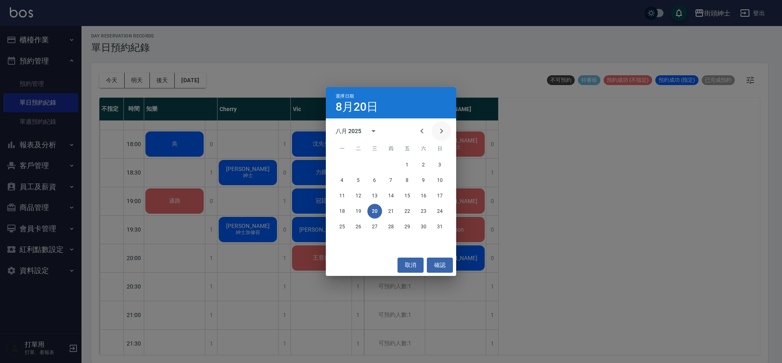
click at [439, 131] on icon "Next month" at bounding box center [442, 131] width 10 height 10
click at [375, 179] on button "10" at bounding box center [374, 180] width 15 height 15
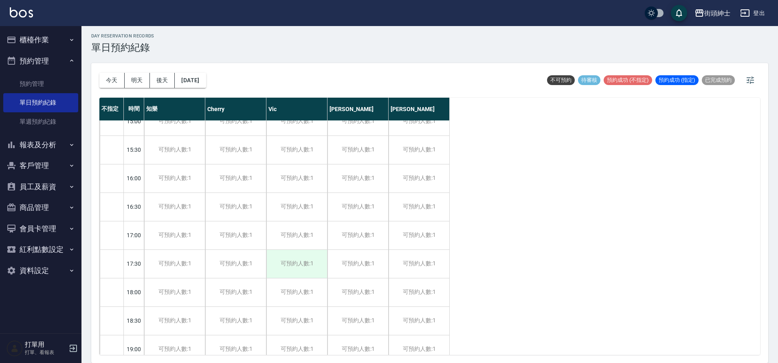
scroll to position [357, 0]
click at [291, 286] on div "可預約人數:1" at bounding box center [296, 291] width 61 height 28
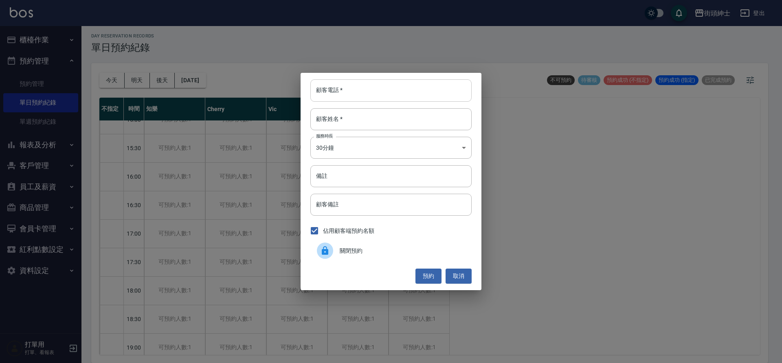
click at [355, 82] on input "顧客電話   *" at bounding box center [390, 90] width 161 height 22
click at [355, 83] on input "顧客電話   *" at bounding box center [390, 90] width 161 height 22
paste input "0954087368"
type input "0954087368"
click at [362, 125] on input "顧客姓名   *" at bounding box center [390, 119] width 161 height 22
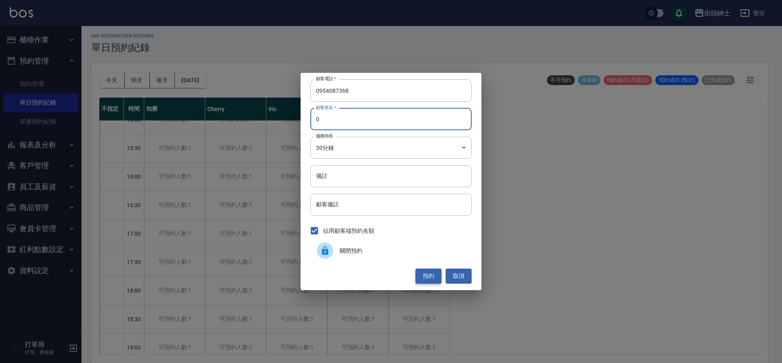
type input "0"
click at [435, 277] on button "預約" at bounding box center [428, 276] width 26 height 15
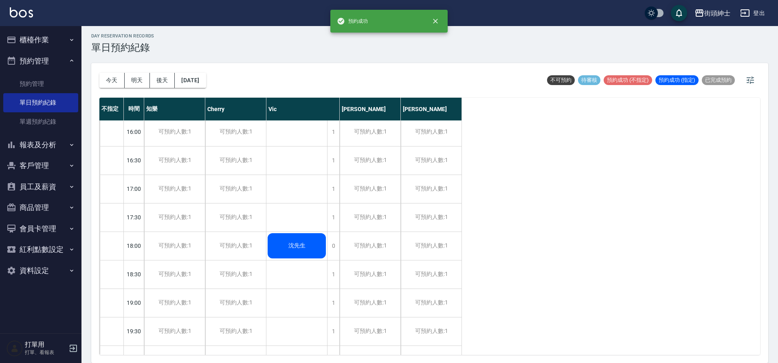
scroll to position [406, 0]
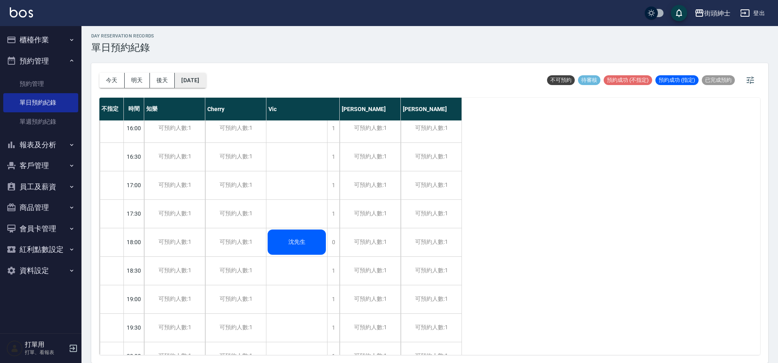
click at [204, 79] on button "[DATE]" at bounding box center [190, 80] width 31 height 15
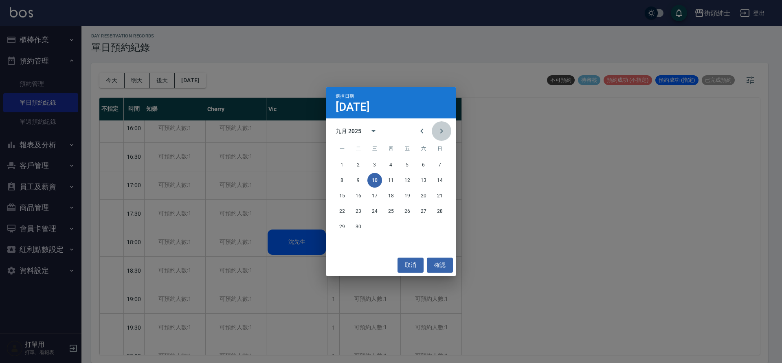
click at [442, 136] on button "Next month" at bounding box center [442, 131] width 20 height 20
click at [423, 124] on button "Previous month" at bounding box center [422, 131] width 20 height 20
click at [360, 211] on button "23" at bounding box center [358, 211] width 15 height 15
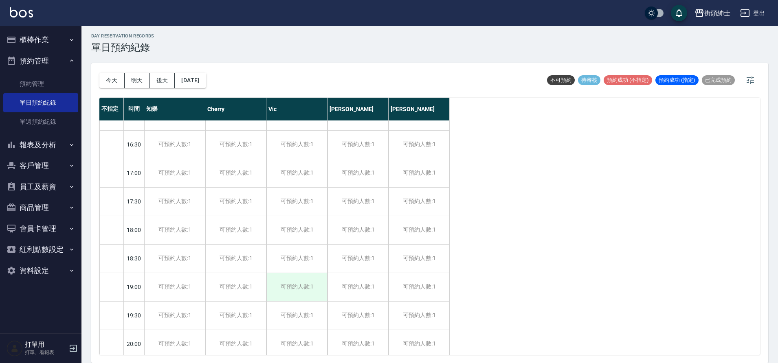
scroll to position [452, 0]
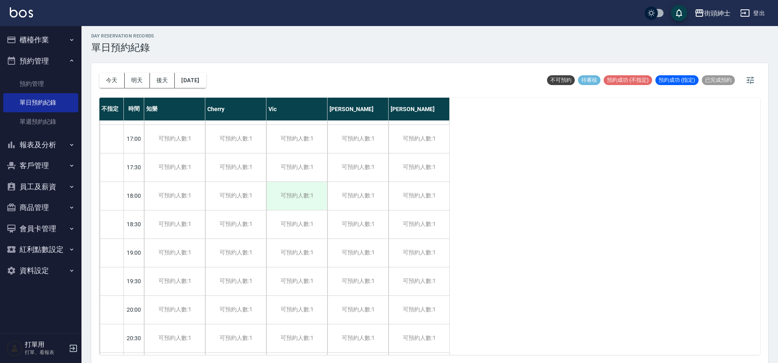
click at [298, 206] on div "可預約人數:1" at bounding box center [296, 196] width 61 height 28
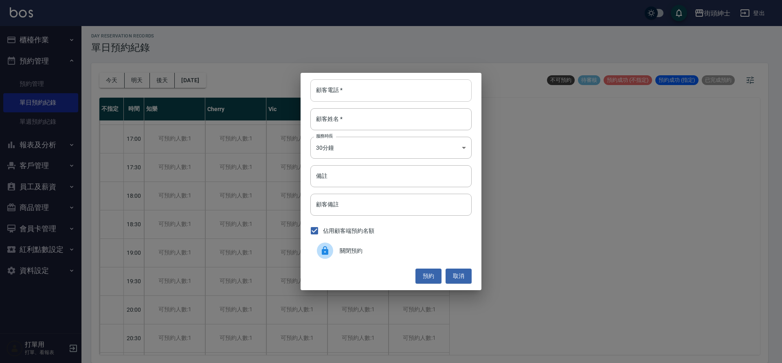
click at [398, 91] on input "顧客電話   *" at bounding box center [390, 90] width 161 height 22
paste input "0954087368"
type input "0954087368"
click at [343, 123] on input "顧客姓名   *" at bounding box center [390, 119] width 161 height 22
type input "0"
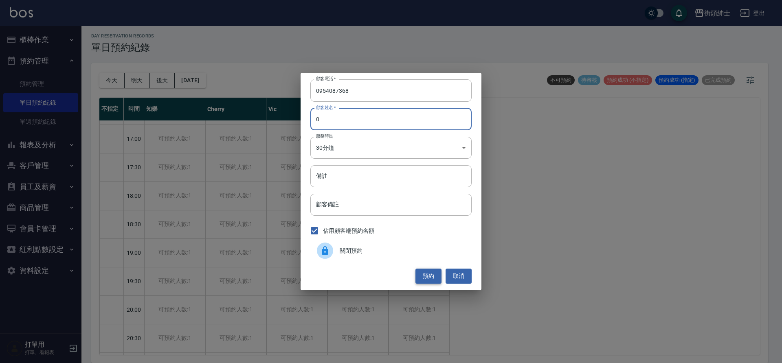
click at [434, 273] on button "預約" at bounding box center [428, 276] width 26 height 15
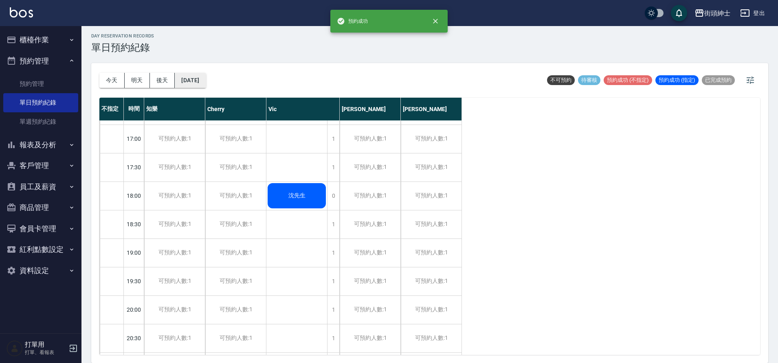
click at [180, 74] on button "[DATE]" at bounding box center [190, 80] width 31 height 15
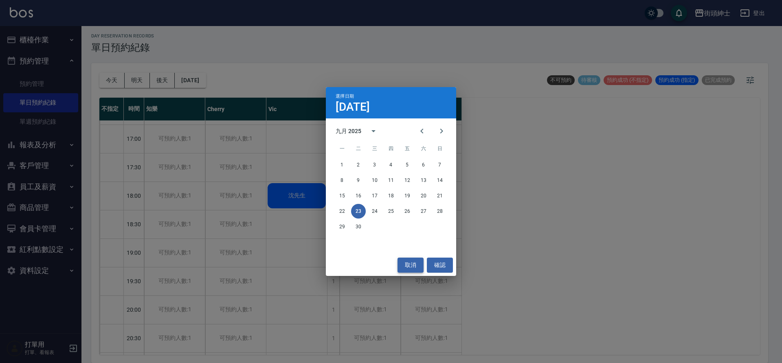
click at [416, 262] on button "取消" at bounding box center [411, 265] width 26 height 15
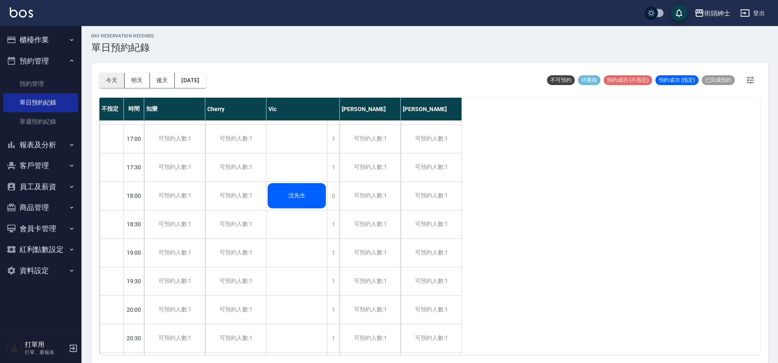
click at [110, 77] on button "今天" at bounding box center [111, 80] width 25 height 15
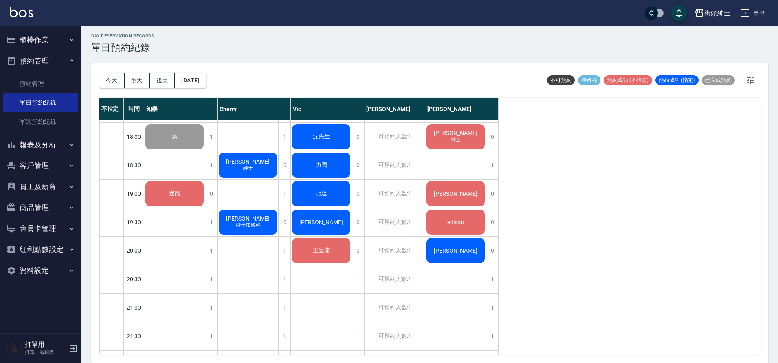
scroll to position [461, 0]
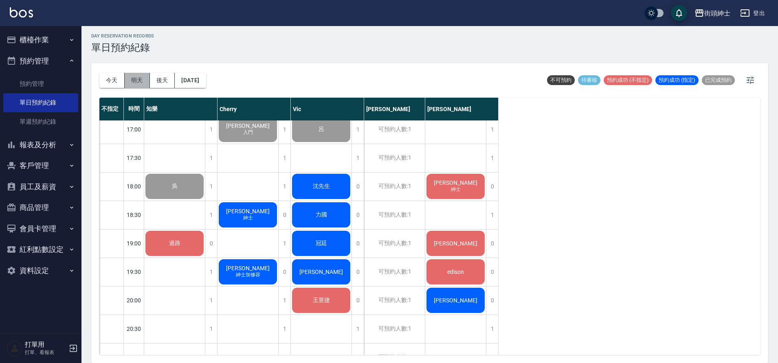
click at [135, 82] on button "明天" at bounding box center [137, 80] width 25 height 15
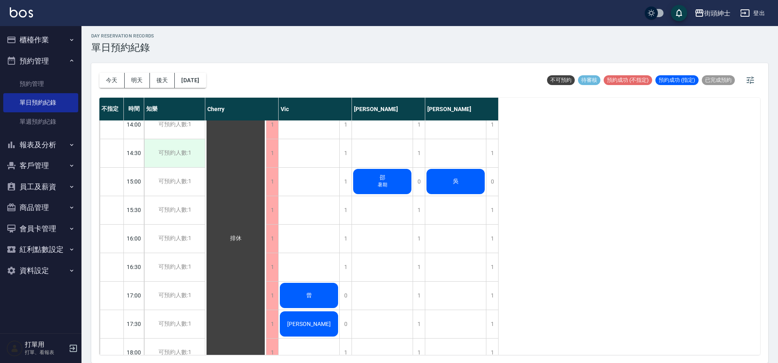
scroll to position [222, 0]
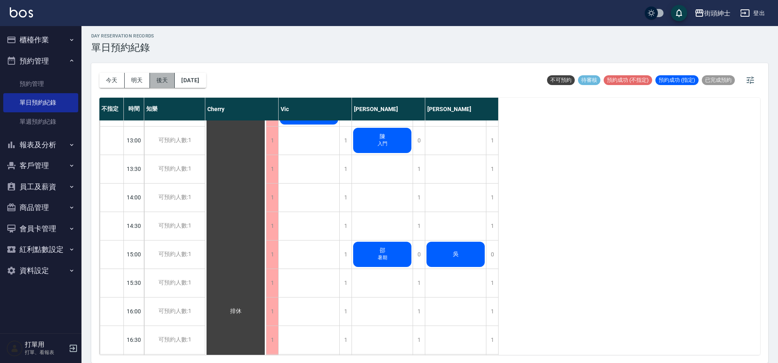
click at [162, 81] on button "後天" at bounding box center [162, 80] width 25 height 15
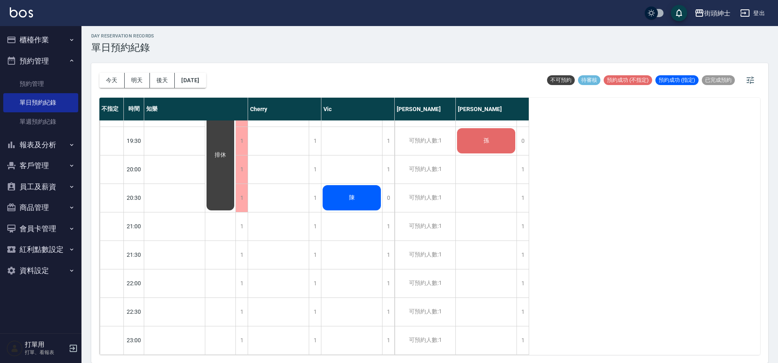
scroll to position [599, 0]
click at [119, 82] on button "今天" at bounding box center [111, 80] width 25 height 15
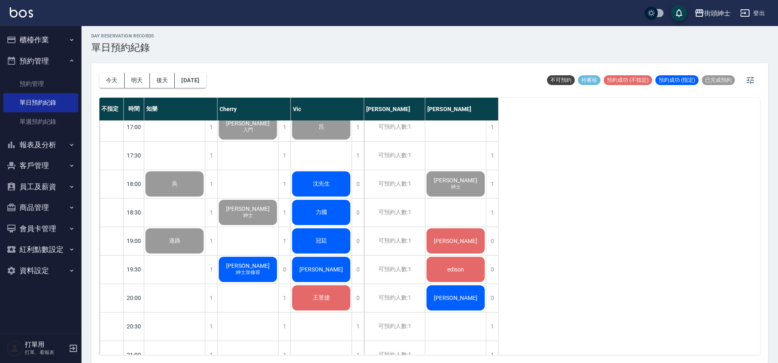
scroll to position [470, 0]
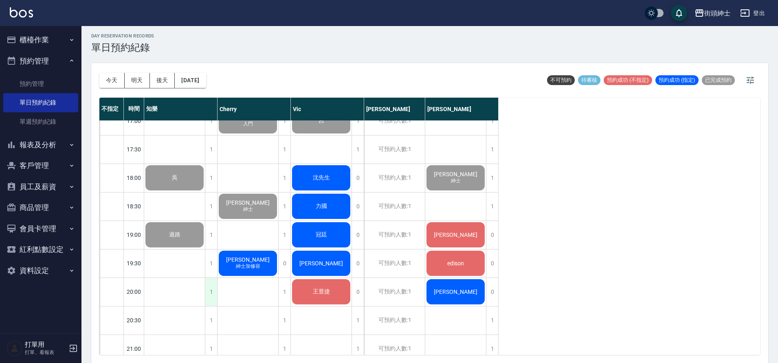
click at [210, 289] on div "1" at bounding box center [211, 292] width 12 height 28
click at [217, 294] on div "[PERSON_NAME]先生 入門 [PERSON_NAME] 紳士 [PERSON_NAME] [PERSON_NAME] 紳士 [PERSON_NAME…" at bounding box center [247, 64] width 61 height 827
click at [213, 294] on div "1" at bounding box center [211, 292] width 12 height 28
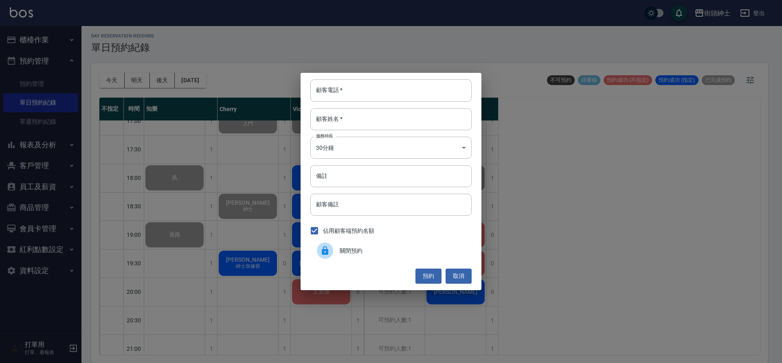
click at [365, 251] on span "關閉預約" at bounding box center [402, 251] width 125 height 9
click at [365, 251] on div "顧客電話   * 顧客電話   * 顧客姓名   * 顧客姓名   * 服務時長 30分鐘 1 服務時長 備註 備註 顧客備註 顧客備註 佔用顧客端預約名額 …" at bounding box center [391, 181] width 181 height 217
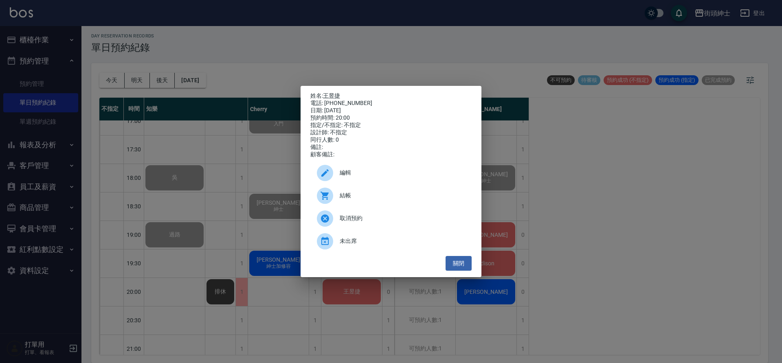
click at [618, 150] on div "姓名: [PERSON_NAME] 電話: [PHONE_NUMBER] 日期: [DATE] 預約時間: 20:00 指定/不指定: 不指定 設計師: 不指…" at bounding box center [391, 181] width 782 height 363
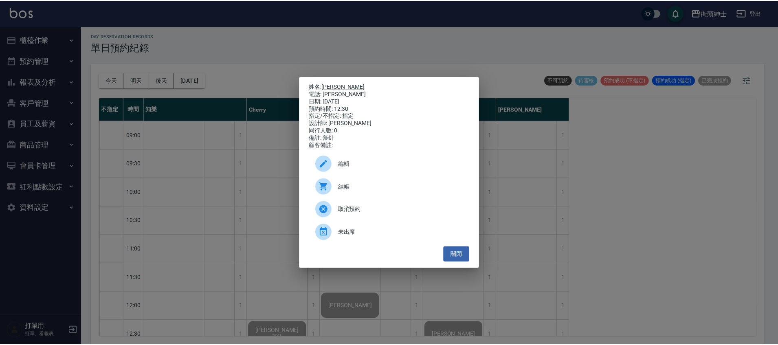
scroll to position [145, 0]
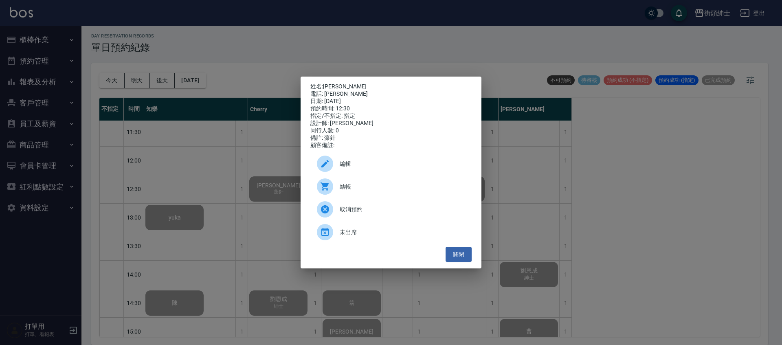
click at [248, 186] on div "姓名: [PERSON_NAME] 電話: [PERSON_NAME] 日期: [DATE] 預約時間: 12:30 指定/不指定: 指定 設計師: [PER…" at bounding box center [391, 172] width 782 height 345
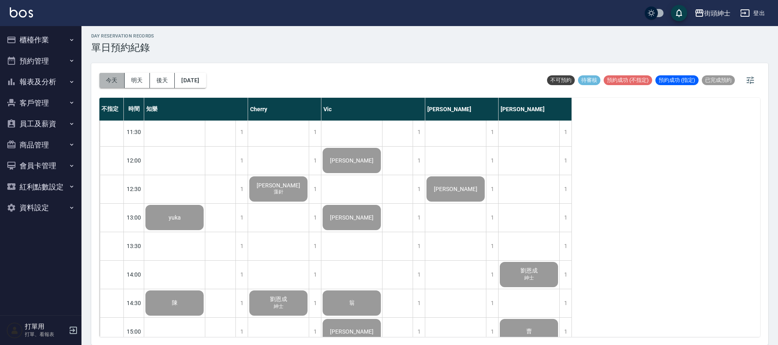
click at [112, 84] on button "今天" at bounding box center [111, 80] width 25 height 15
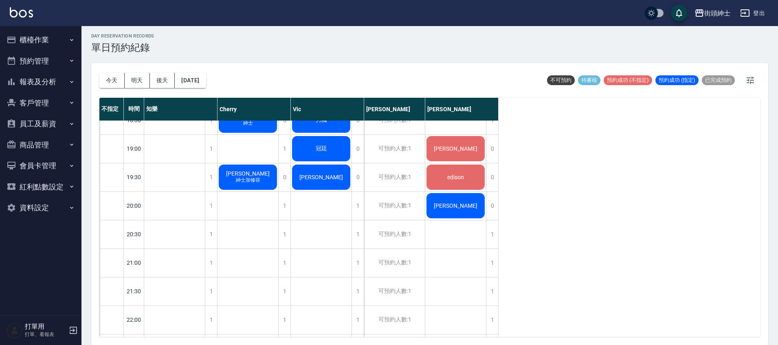
scroll to position [483, 0]
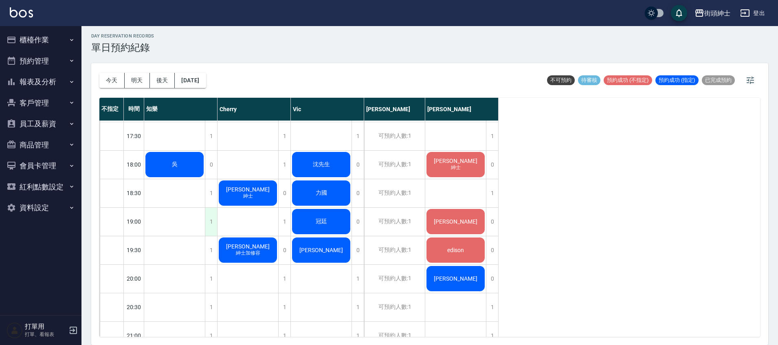
click at [211, 218] on div "1" at bounding box center [211, 222] width 12 height 28
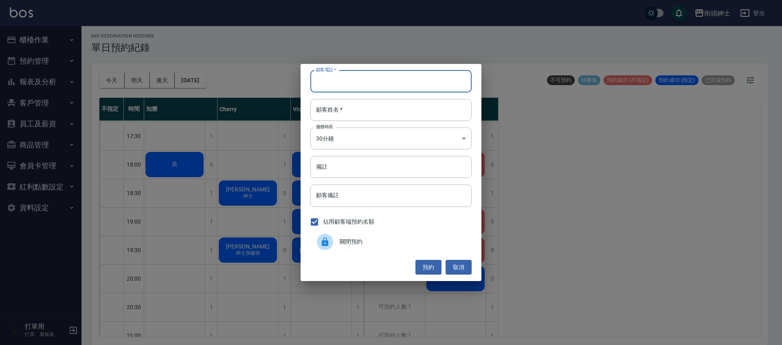
click at [441, 77] on input "顧客電話   *" at bounding box center [390, 81] width 161 height 22
type input "0123"
click at [417, 103] on input "顧客姓名   *" at bounding box center [390, 110] width 161 height 22
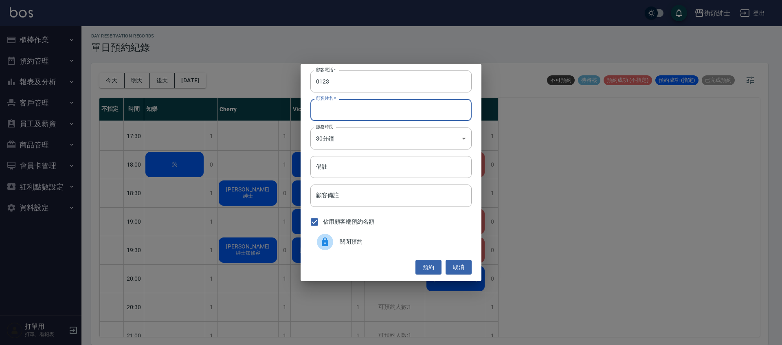
click at [432, 271] on button "預約" at bounding box center [428, 267] width 26 height 15
